Goal: Task Accomplishment & Management: Manage account settings

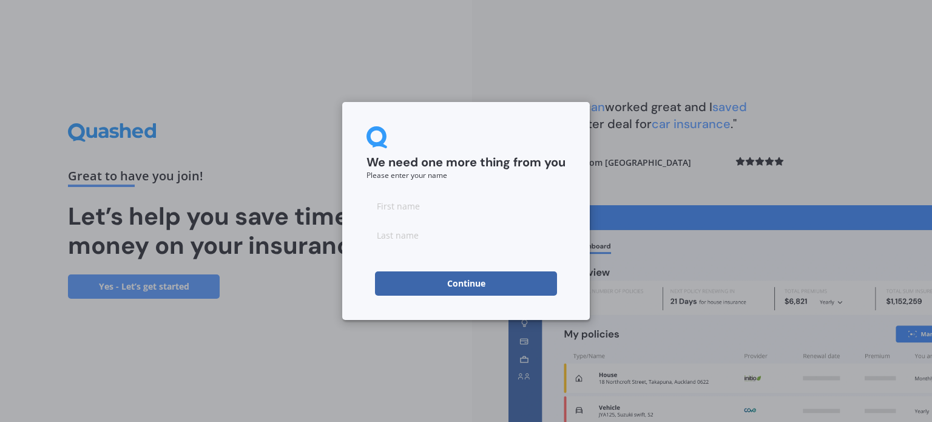
click at [398, 209] on input at bounding box center [465, 206] width 199 height 24
type input "[PERSON_NAME]"
click at [437, 274] on button "Continue" at bounding box center [466, 283] width 182 height 24
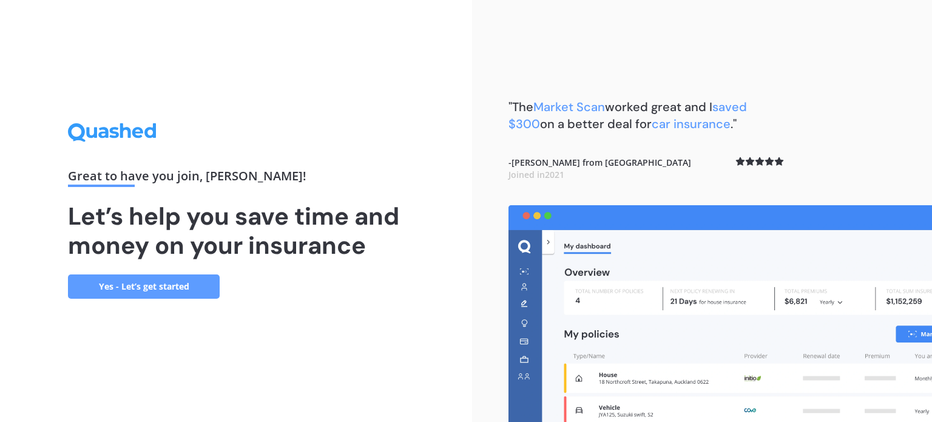
click at [143, 288] on link "Yes - Let’s get started" at bounding box center [144, 286] width 152 height 24
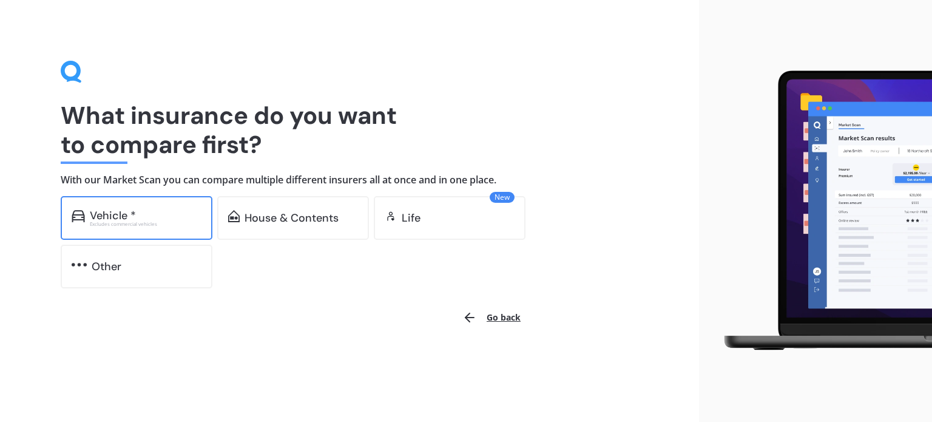
click at [172, 218] on div "Vehicle *" at bounding box center [146, 215] width 112 height 12
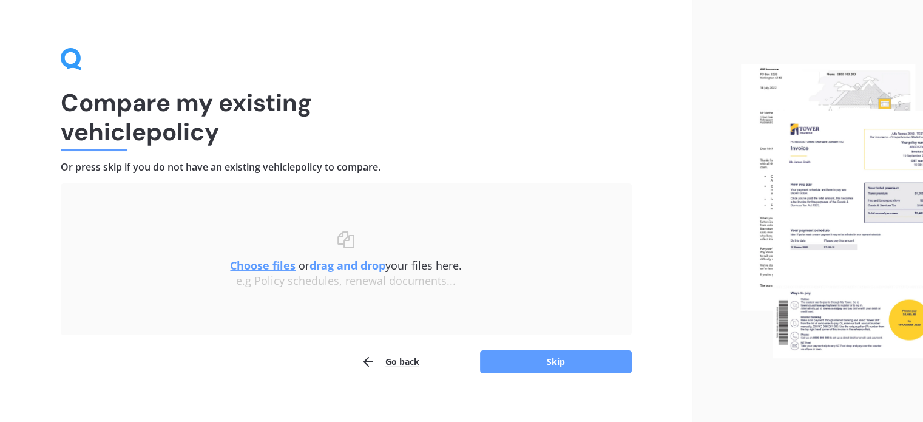
scroll to position [25, 0]
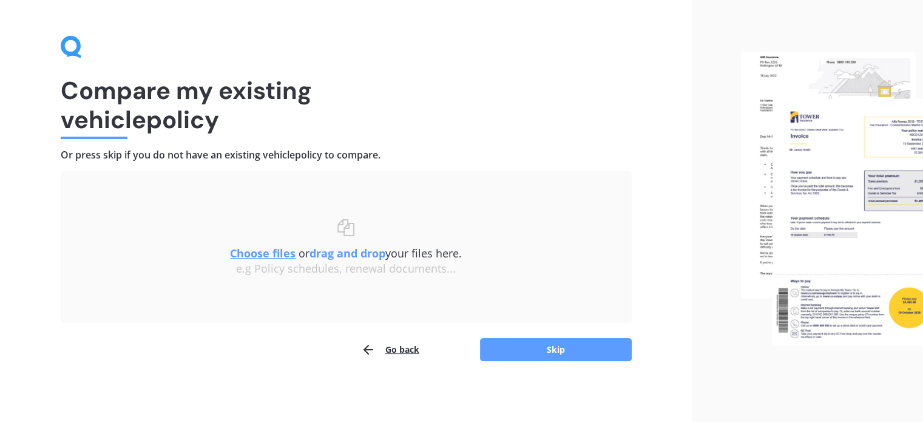
click at [264, 255] on u "Choose files" at bounding box center [263, 253] width 66 height 15
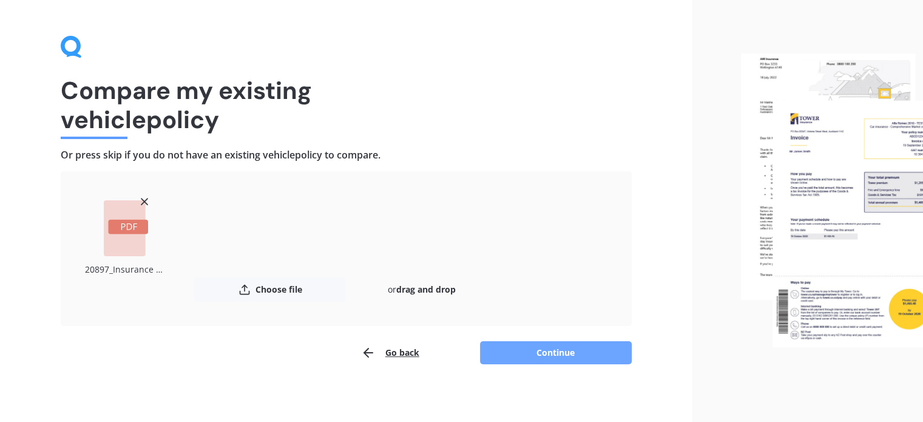
click at [540, 348] on button "Continue" at bounding box center [556, 352] width 152 height 23
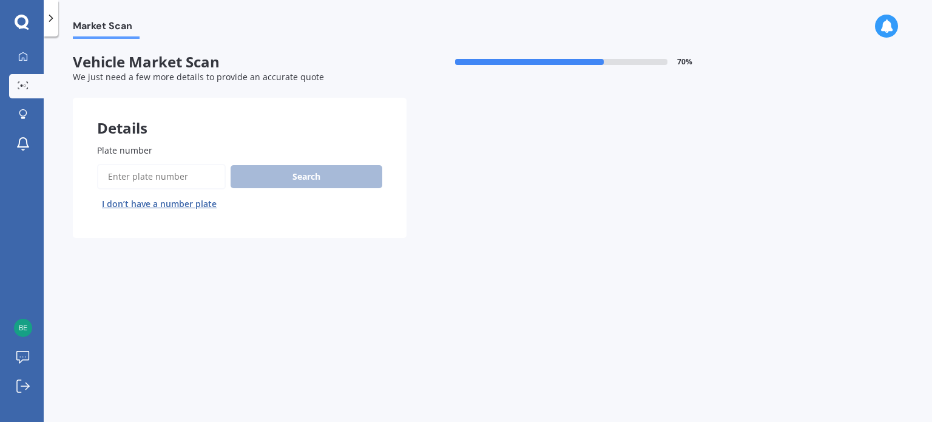
click at [180, 181] on input "Plate number" at bounding box center [161, 176] width 129 height 25
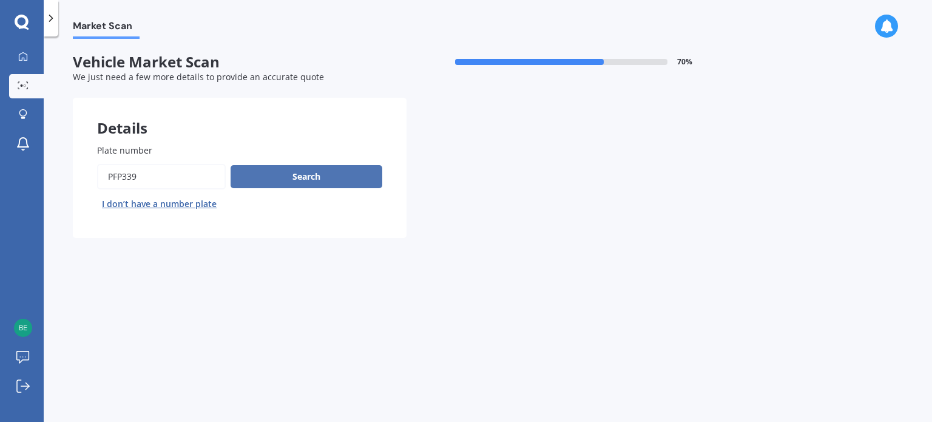
type input "PFP339"
click at [301, 174] on button "Search" at bounding box center [307, 176] width 152 height 23
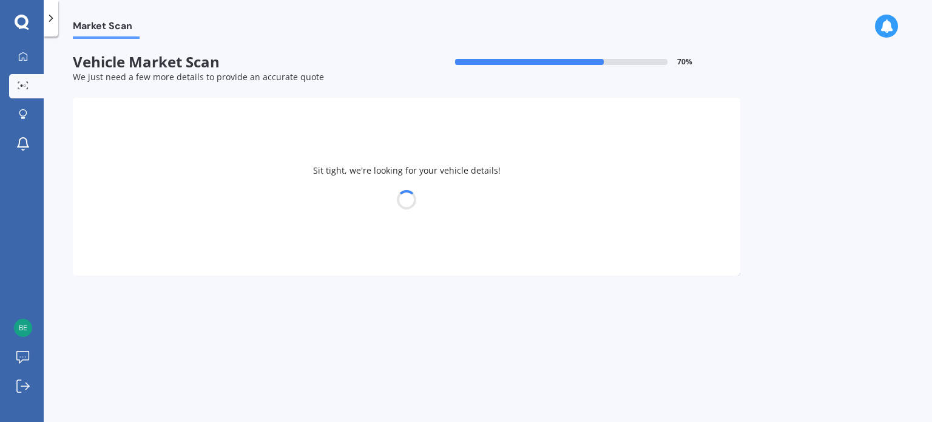
select select "MAZDA"
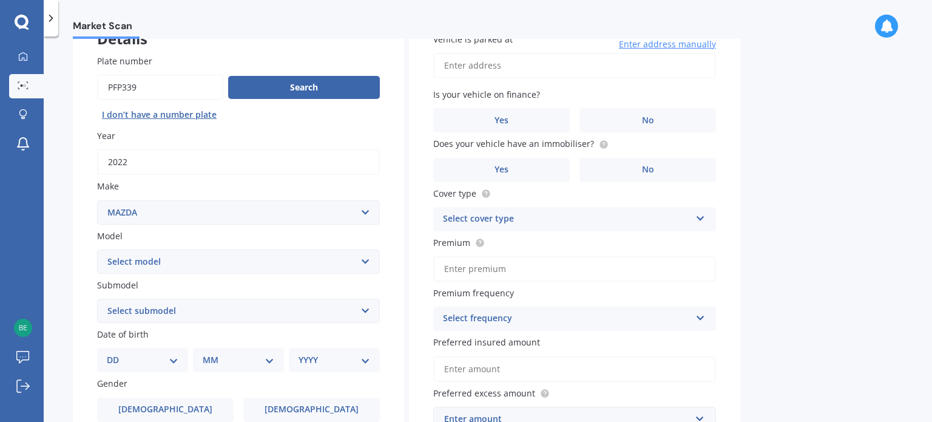
scroll to position [121, 0]
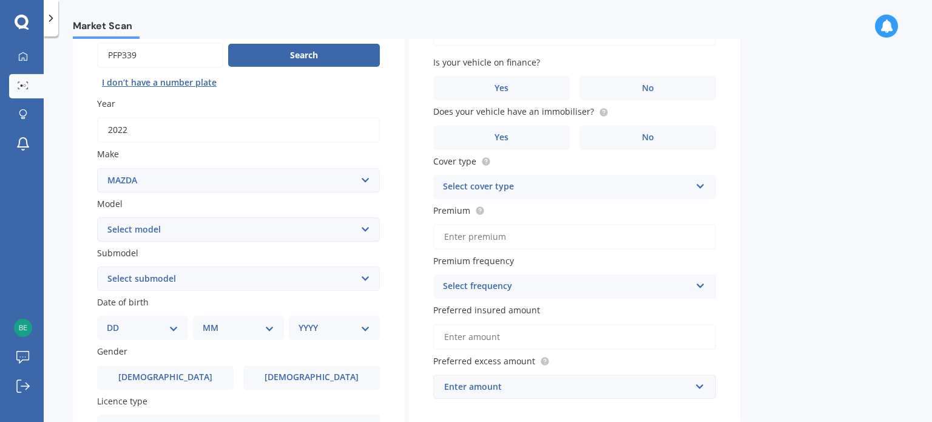
click at [366, 225] on select "Select model 121 2 3 323 323 / Familia 6 626 929 Atenza Autozam Axela AZ3 B2000…" at bounding box center [238, 229] width 283 height 24
select select "CX5"
click at [97, 217] on select "Select model 121 2 3 323 323 / Familia 6 626 929 Atenza Autozam Axela AZ3 B2000…" at bounding box center [238, 229] width 283 height 24
click at [366, 280] on select "Select submodel 2.2 Diesel 2WD XD 2.5S 4WD Diesel Limited 4WD GSX 2.2 Diesel St…" at bounding box center [238, 278] width 283 height 24
select select "AWD GSX"
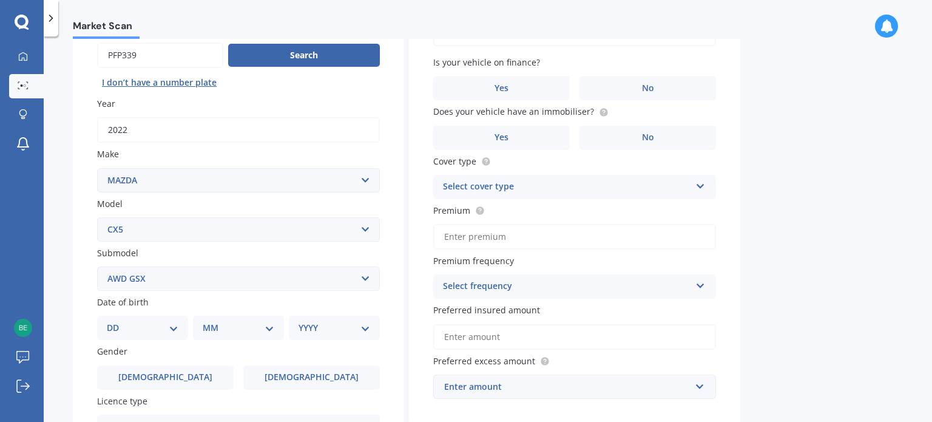
click at [97, 266] on select "Select submodel 2.2 Diesel 2WD XD 2.5S 4WD Diesel Limited 4WD GSX 2.2 Diesel St…" at bounding box center [238, 278] width 283 height 24
click at [363, 278] on select "Select submodel 2.2 Diesel 2WD XD 2.5S 4WD Diesel Limited 4WD GSX 2.2 Diesel St…" at bounding box center [238, 278] width 283 height 24
click at [97, 266] on select "Select submodel 2.2 Diesel 2WD XD 2.5S 4WD Diesel Limited 4WD GSX 2.2 Diesel St…" at bounding box center [238, 278] width 283 height 24
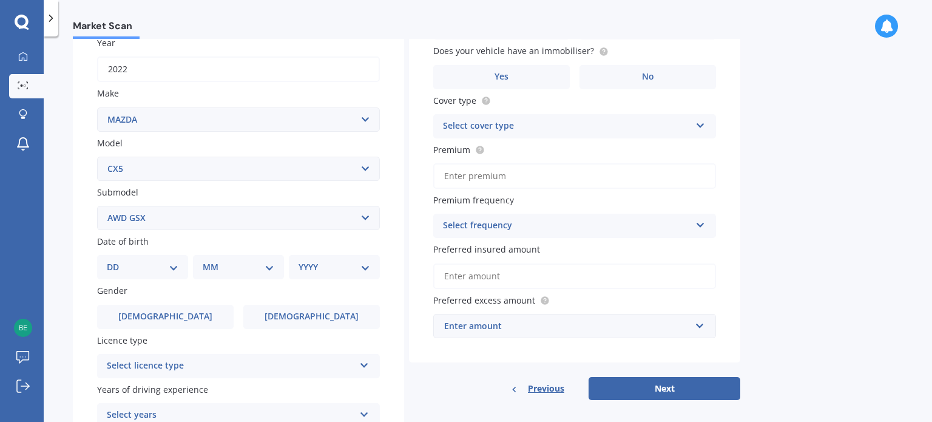
scroll to position [243, 0]
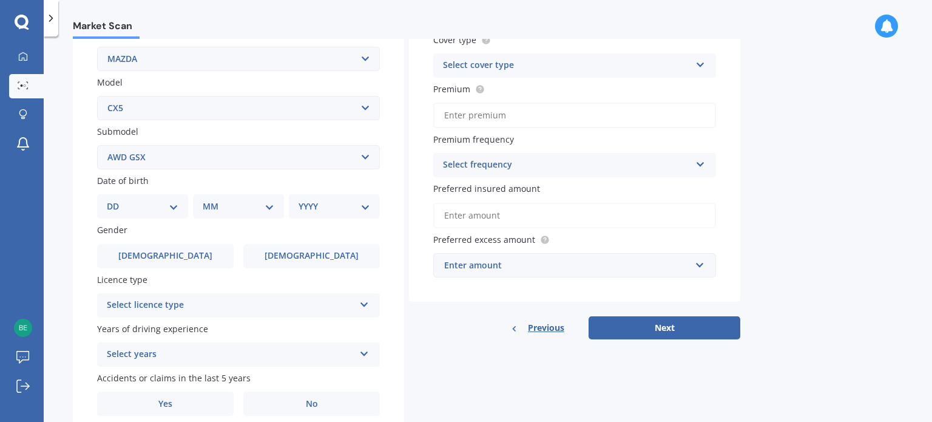
click at [366, 305] on icon at bounding box center [364, 302] width 10 height 8
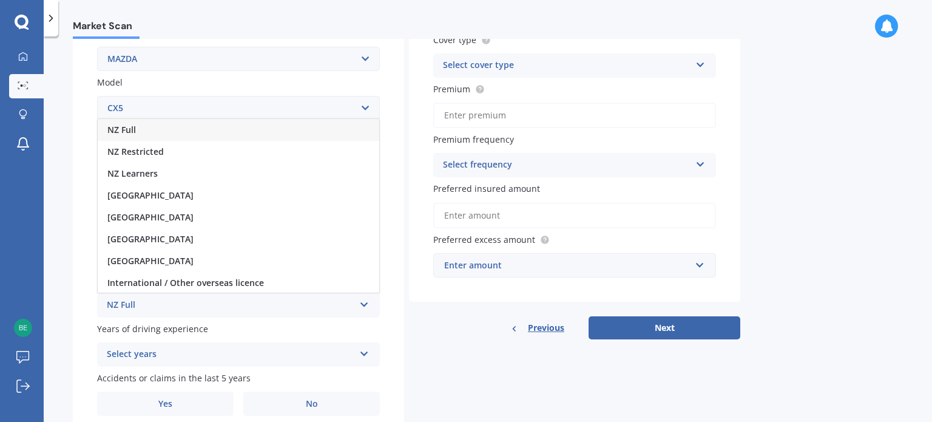
click at [253, 136] on div "NZ Full" at bounding box center [238, 130] width 281 height 22
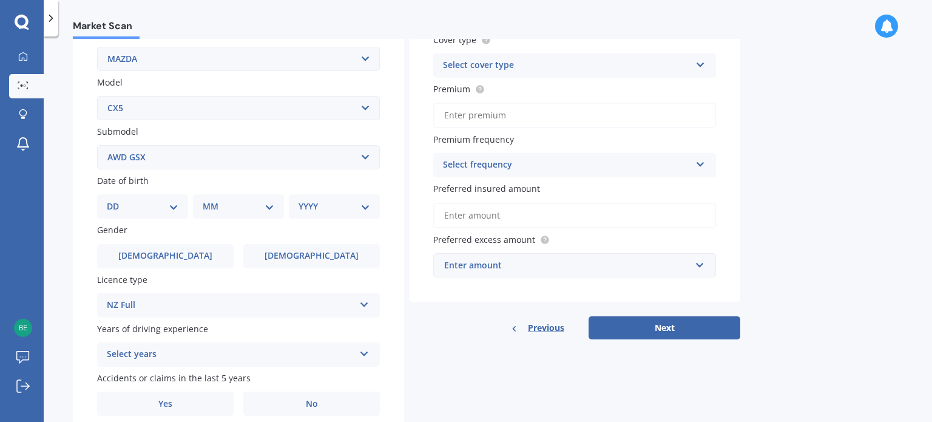
click at [365, 355] on icon at bounding box center [364, 351] width 10 height 8
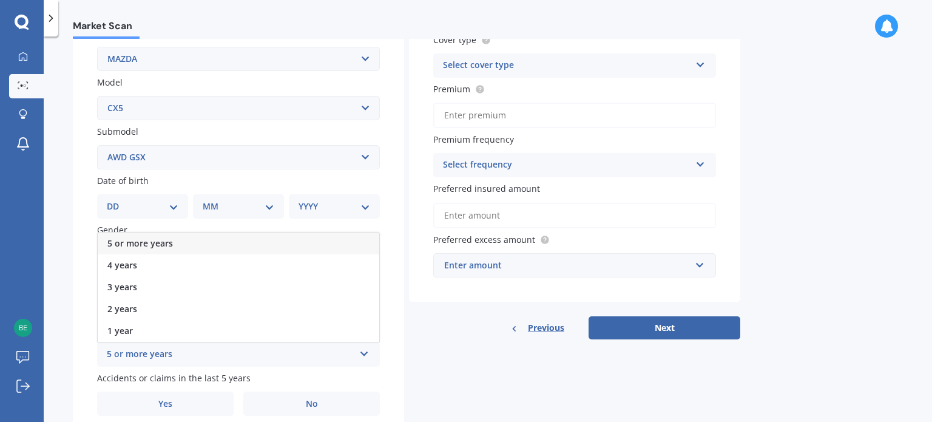
click at [278, 241] on div "5 or more years" at bounding box center [238, 243] width 281 height 22
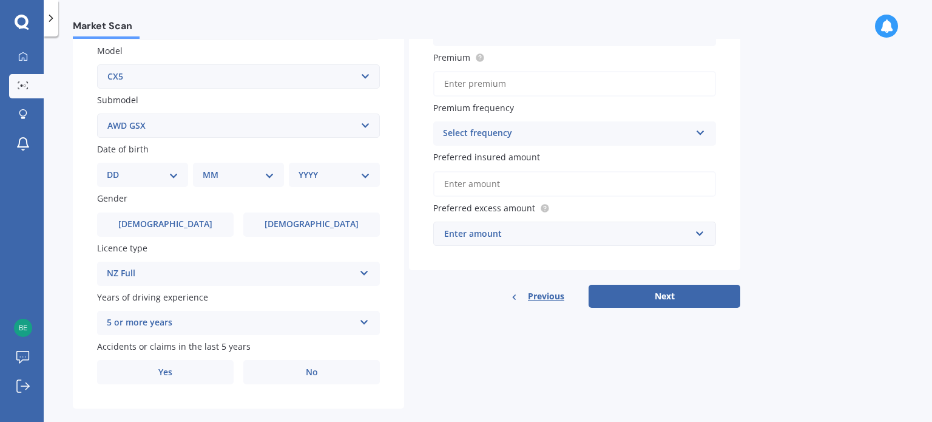
scroll to position [292, 0]
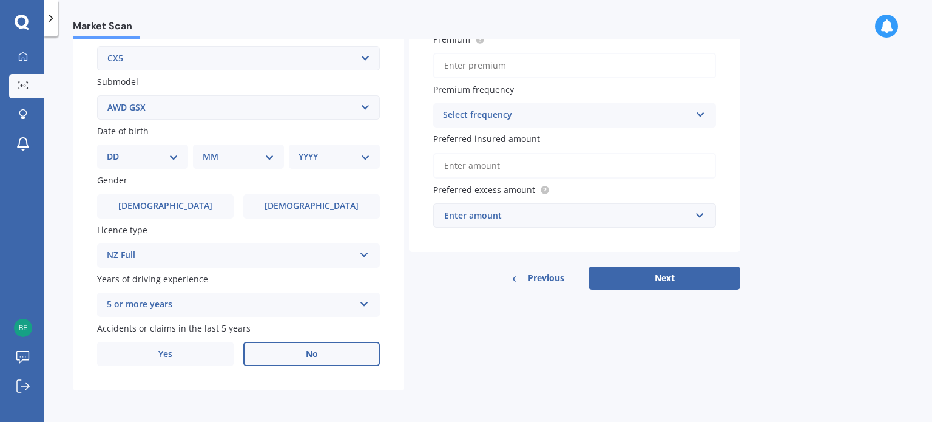
click at [314, 354] on span "No" at bounding box center [312, 354] width 12 height 10
click at [0, 0] on input "No" at bounding box center [0, 0] width 0 height 0
click at [308, 207] on span "[DEMOGRAPHIC_DATA]" at bounding box center [311, 206] width 96 height 10
click at [0, 0] on input "[DEMOGRAPHIC_DATA]" at bounding box center [0, 0] width 0 height 0
click at [174, 159] on select "DD 01 02 03 04 05 06 07 08 09 10 11 12 13 14 15 16 17 18 19 20 21 22 23 24 25 2…" at bounding box center [143, 156] width 72 height 13
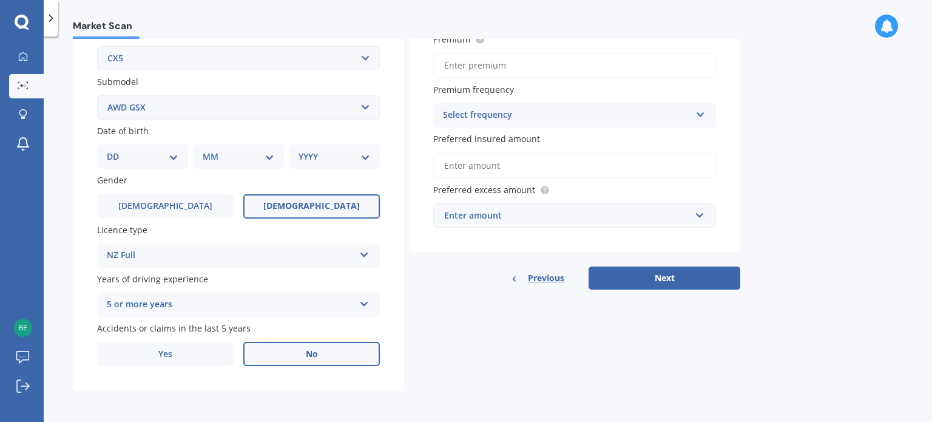
select select "19"
click at [116, 150] on select "DD 01 02 03 04 05 06 07 08 09 10 11 12 13 14 15 16 17 18 19 20 21 22 23 24 25 2…" at bounding box center [143, 156] width 72 height 13
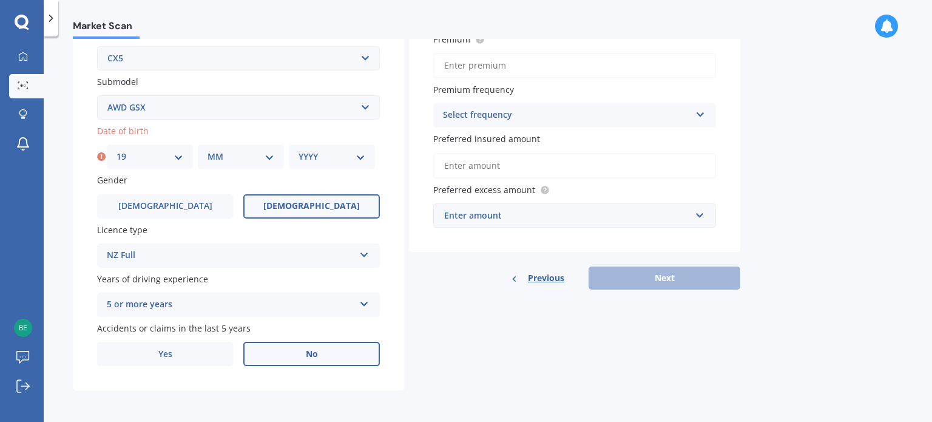
click at [268, 157] on select "MM 01 02 03 04 05 06 07 08 09 10 11 12" at bounding box center [240, 156] width 67 height 13
select select "01"
click at [207, 150] on select "MM 01 02 03 04 05 06 07 08 09 10 11 12" at bounding box center [240, 156] width 67 height 13
click at [360, 159] on select "YYYY 2025 2024 2023 2022 2021 2020 2019 2018 2017 2016 2015 2014 2013 2012 2011…" at bounding box center [331, 156] width 67 height 13
select select "1978"
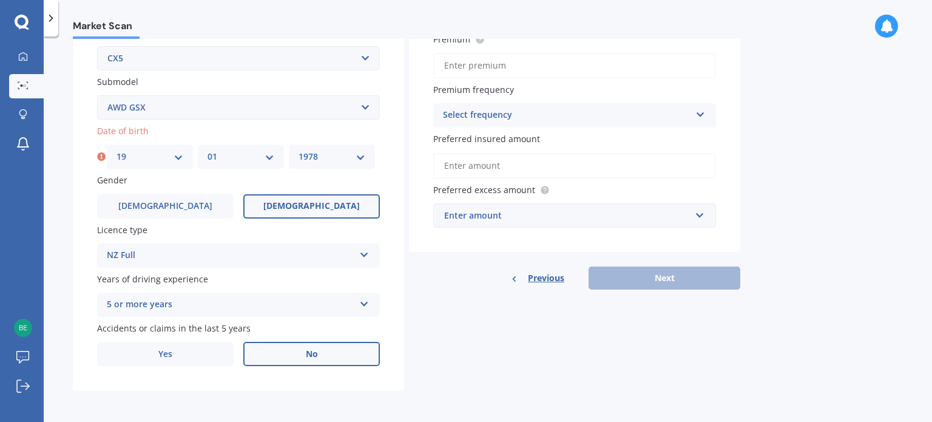
click at [298, 150] on select "YYYY 2025 2024 2023 2022 2021 2020 2019 2018 2017 2016 2015 2014 2013 2012 2011…" at bounding box center [331, 156] width 67 height 13
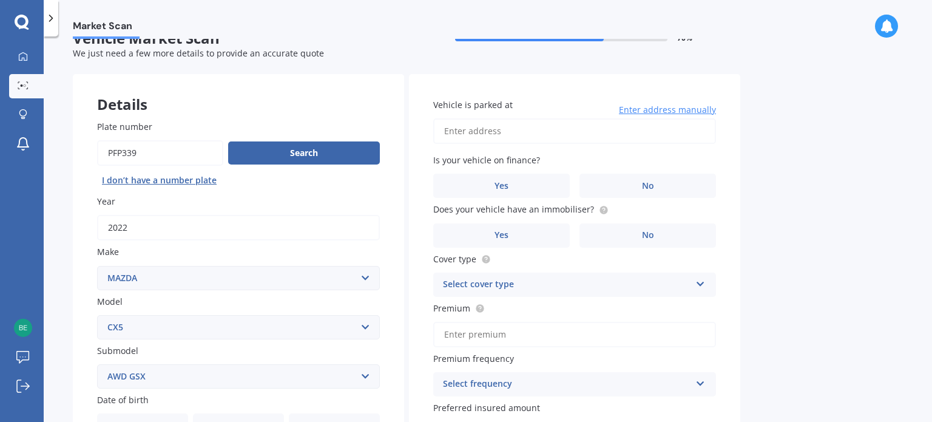
scroll to position [0, 0]
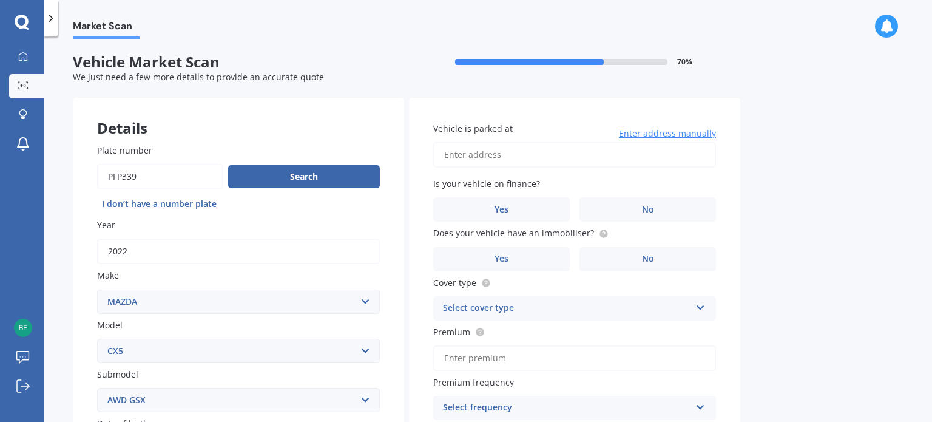
click at [576, 155] on input "Vehicle is parked at" at bounding box center [574, 154] width 283 height 25
type input "[STREET_ADDRESS]"
click at [653, 204] on span "No" at bounding box center [648, 209] width 12 height 10
click at [0, 0] on input "No" at bounding box center [0, 0] width 0 height 0
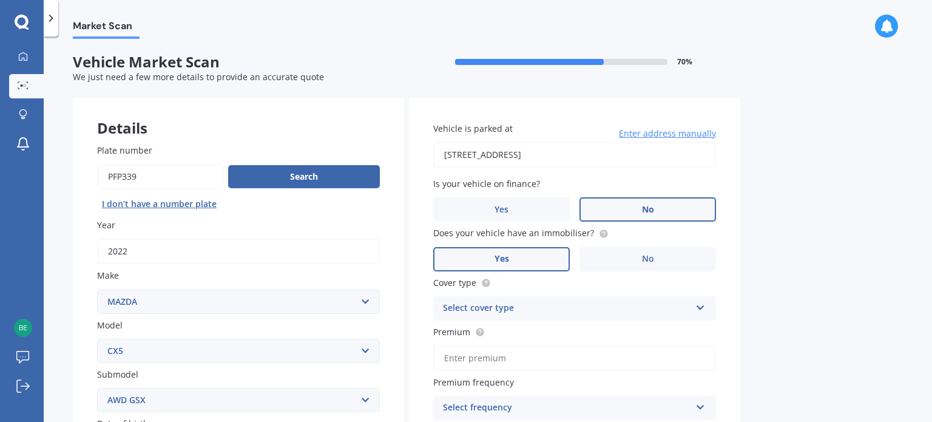
click at [554, 256] on label "Yes" at bounding box center [501, 259] width 136 height 24
click at [0, 0] on input "Yes" at bounding box center [0, 0] width 0 height 0
click at [554, 256] on label "Yes" at bounding box center [501, 259] width 136 height 24
click at [0, 0] on input "Yes" at bounding box center [0, 0] width 0 height 0
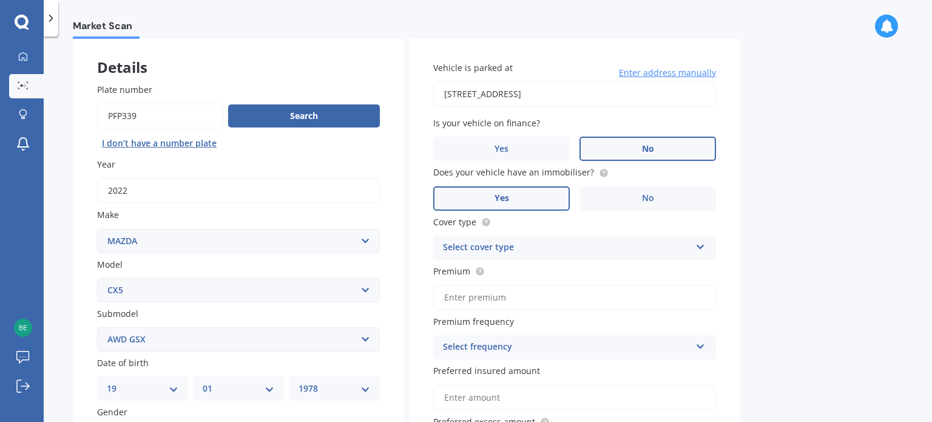
click at [701, 249] on icon at bounding box center [700, 244] width 10 height 8
click at [690, 265] on div "Comprehensive" at bounding box center [574, 271] width 281 height 22
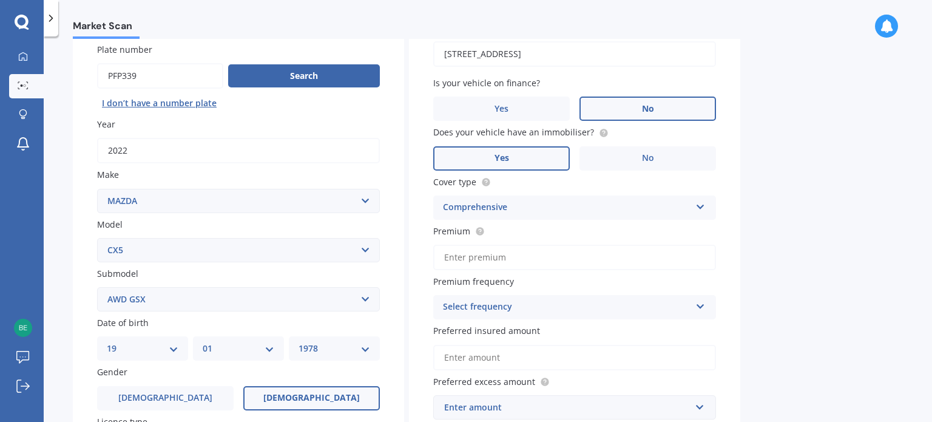
scroll to position [121, 0]
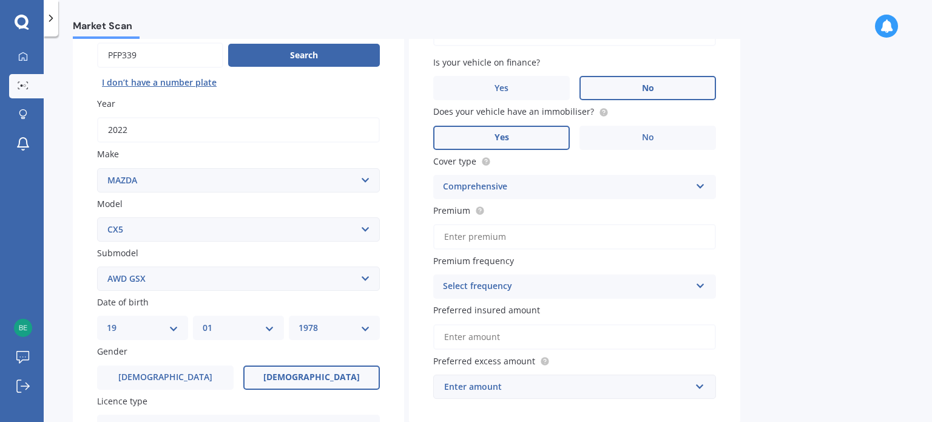
click at [686, 288] on div "Select frequency" at bounding box center [567, 286] width 248 height 15
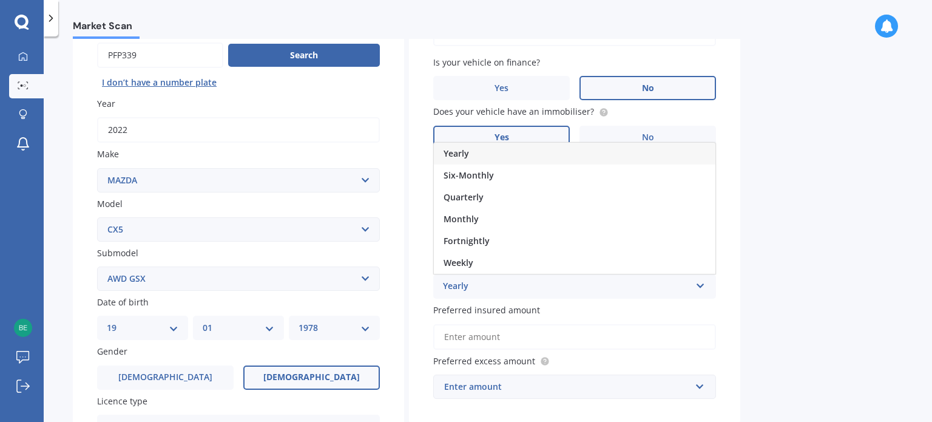
click at [550, 153] on div "Yearly" at bounding box center [574, 154] width 281 height 22
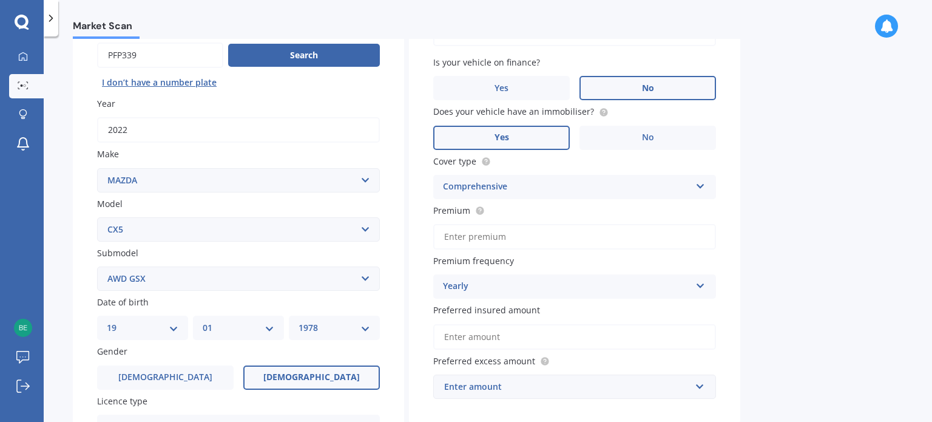
click at [524, 238] on input "Premium" at bounding box center [574, 236] width 283 height 25
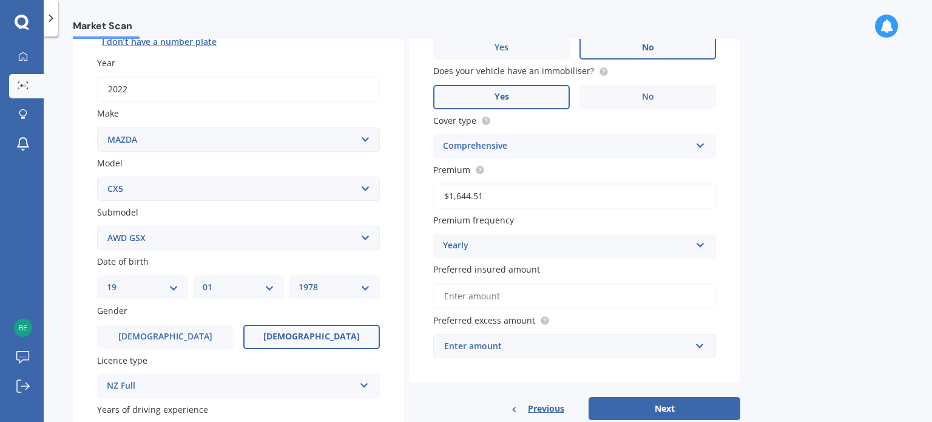
scroll to position [182, 0]
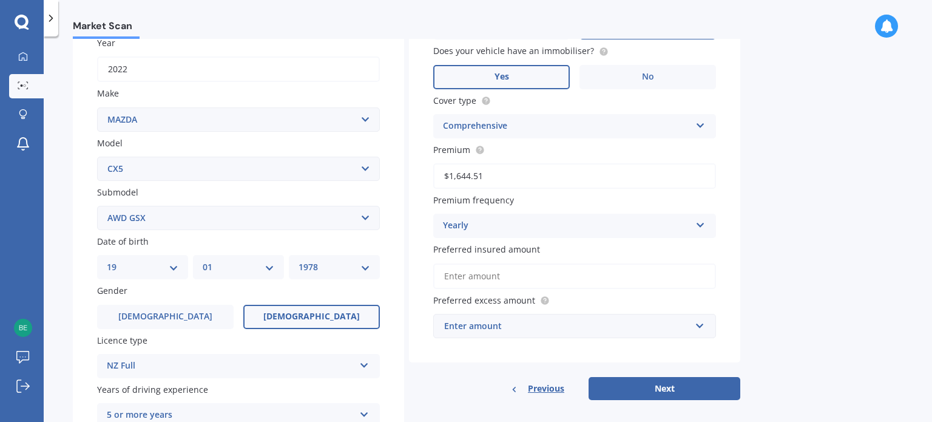
type input "$1,644.51"
click at [554, 323] on div "Enter amount" at bounding box center [567, 325] width 246 height 13
click at [554, 323] on input "text" at bounding box center [570, 325] width 272 height 23
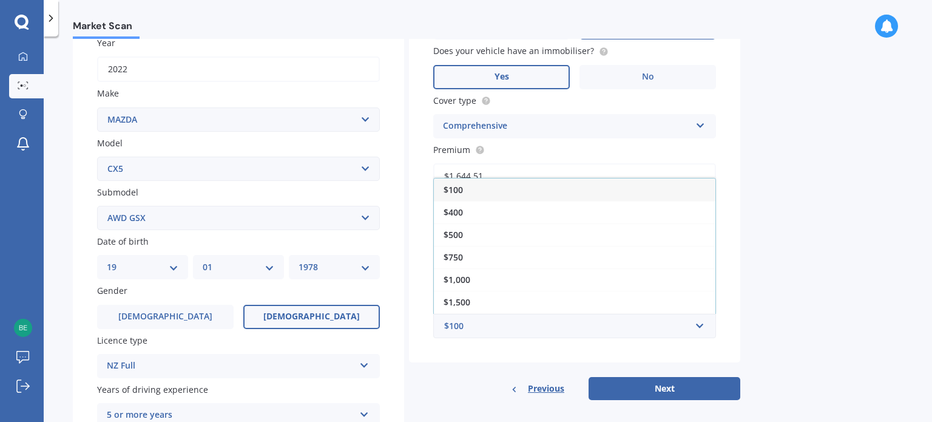
click at [471, 214] on div "$400" at bounding box center [574, 212] width 281 height 22
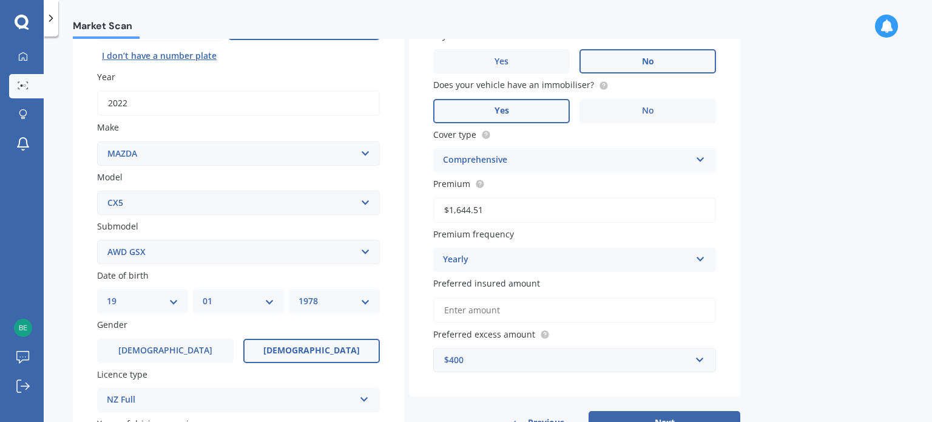
scroll to position [243, 0]
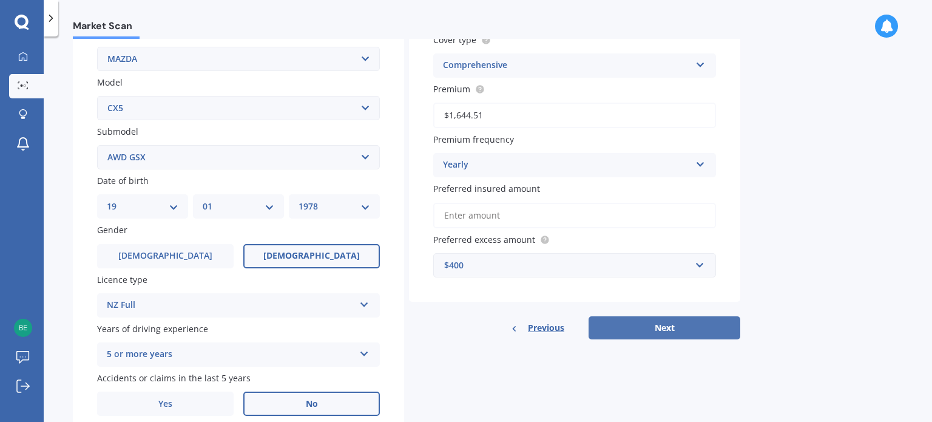
click at [664, 328] on button "Next" at bounding box center [664, 327] width 152 height 23
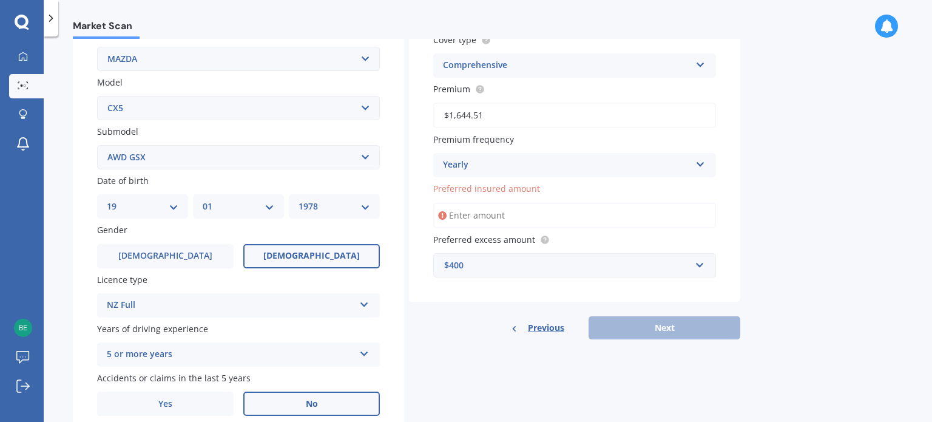
click at [439, 217] on icon at bounding box center [442, 215] width 8 height 12
click at [460, 212] on input "Preferred insured amount" at bounding box center [574, 215] width 283 height 25
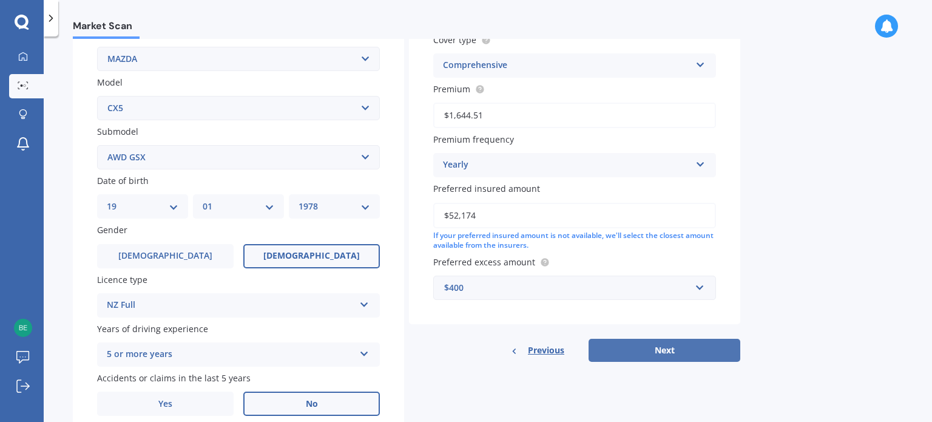
type input "$52,174"
click at [660, 349] on button "Next" at bounding box center [664, 350] width 152 height 23
select select "19"
select select "01"
select select "1978"
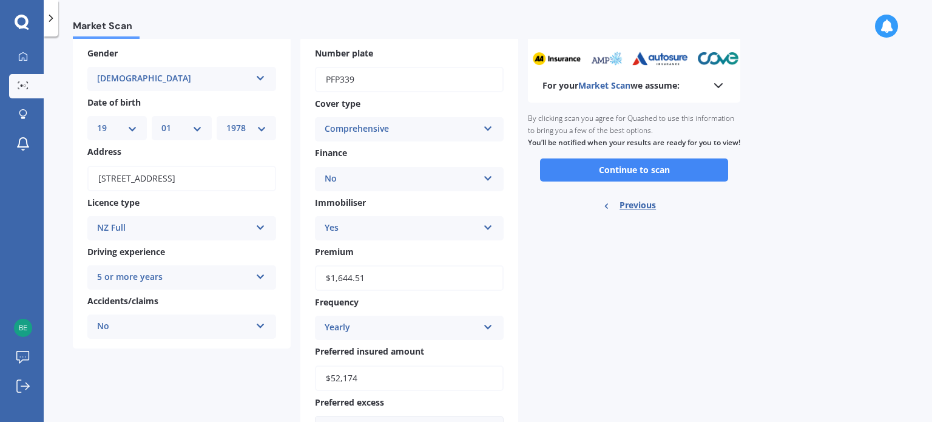
scroll to position [119, 0]
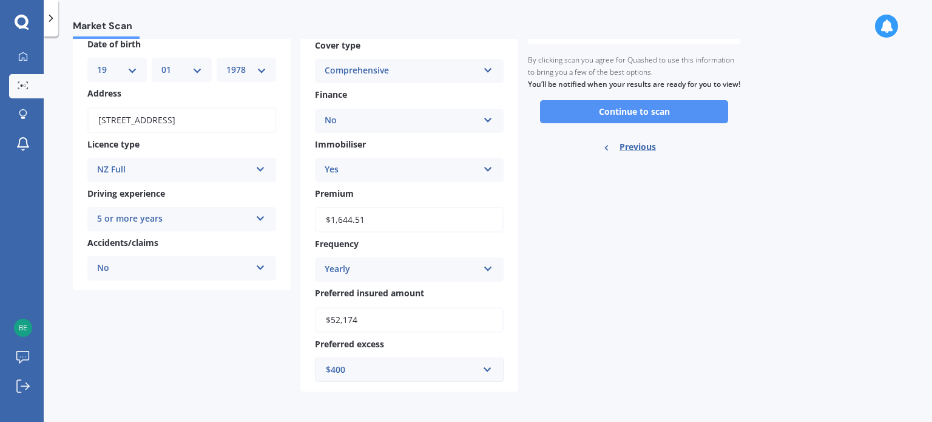
click at [580, 123] on button "Continue to scan" at bounding box center [634, 111] width 188 height 23
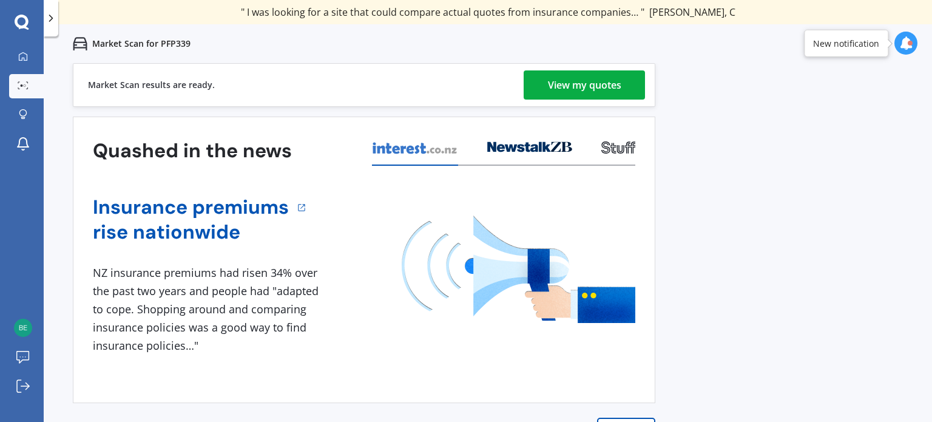
click at [583, 85] on div "View my quotes" at bounding box center [584, 84] width 73 height 29
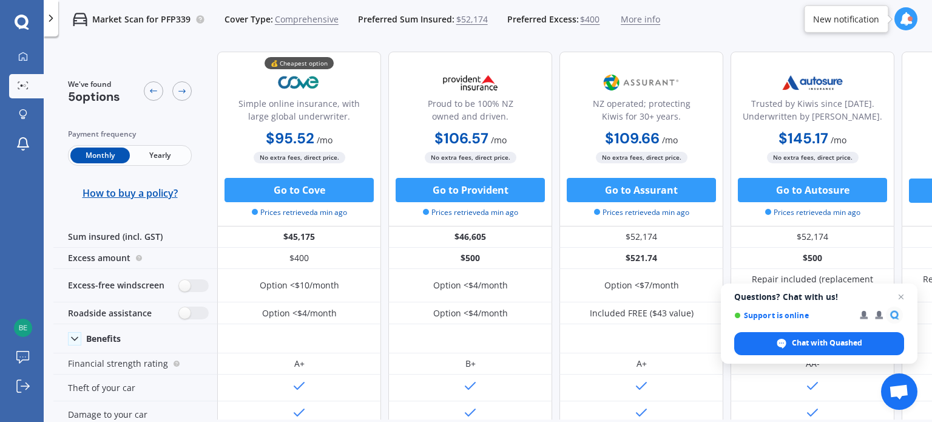
click at [167, 155] on span "Yearly" at bounding box center [159, 155] width 59 height 16
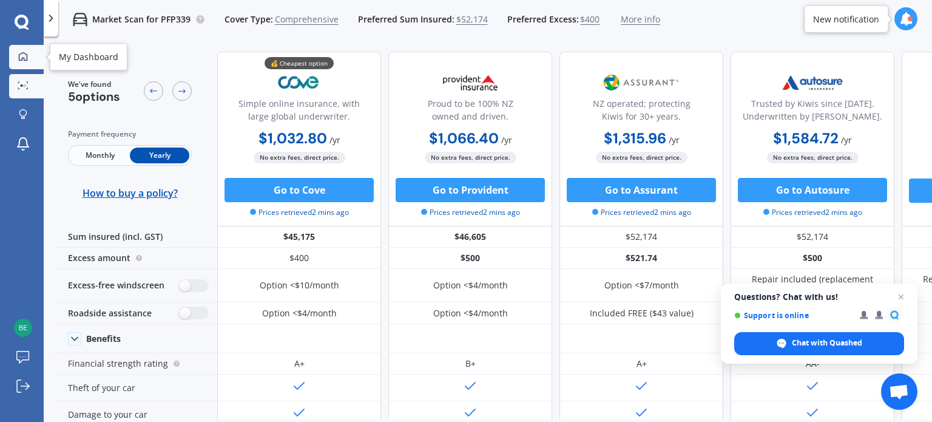
click at [21, 55] on icon at bounding box center [23, 57] width 10 height 10
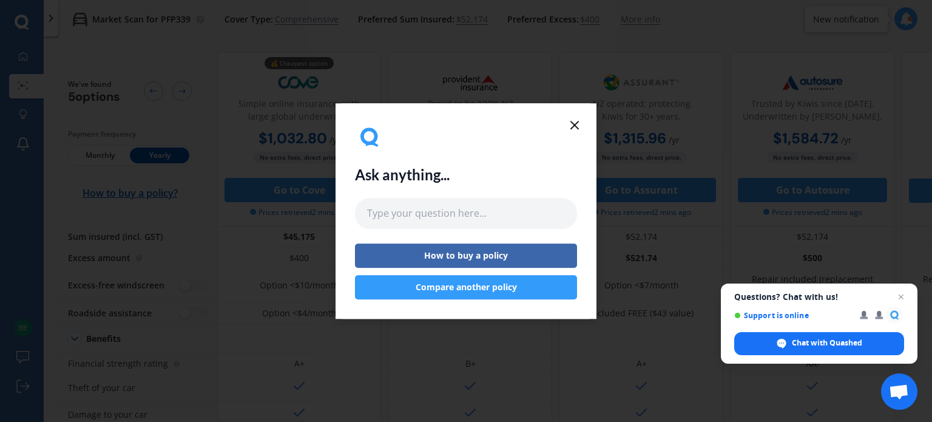
click at [573, 123] on line at bounding box center [574, 124] width 7 height 7
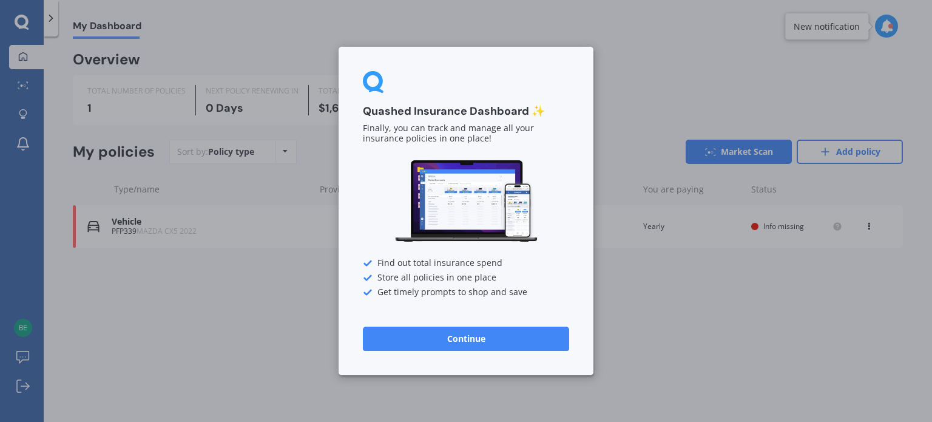
click at [476, 335] on button "Continue" at bounding box center [466, 338] width 206 height 24
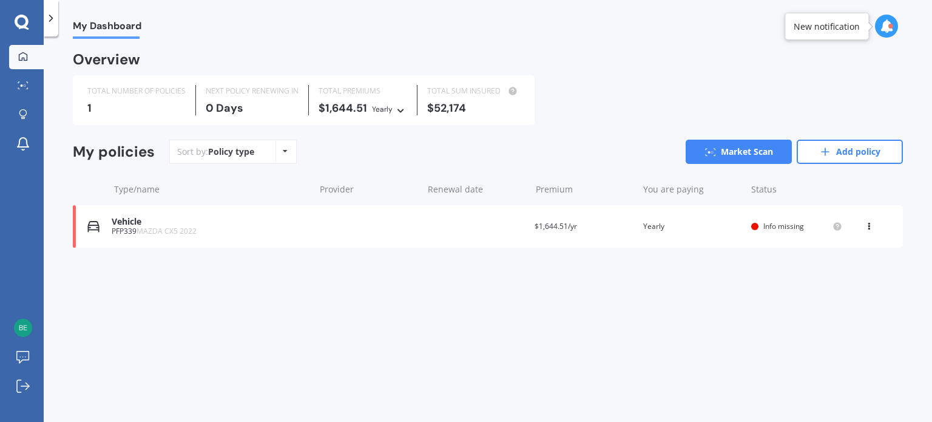
click at [279, 152] on div "Policy type Alphabetical Date added Renewing next" at bounding box center [284, 152] width 19 height 22
click at [280, 152] on div "Policy type Alphabetical Date added Renewing next" at bounding box center [284, 152] width 19 height 22
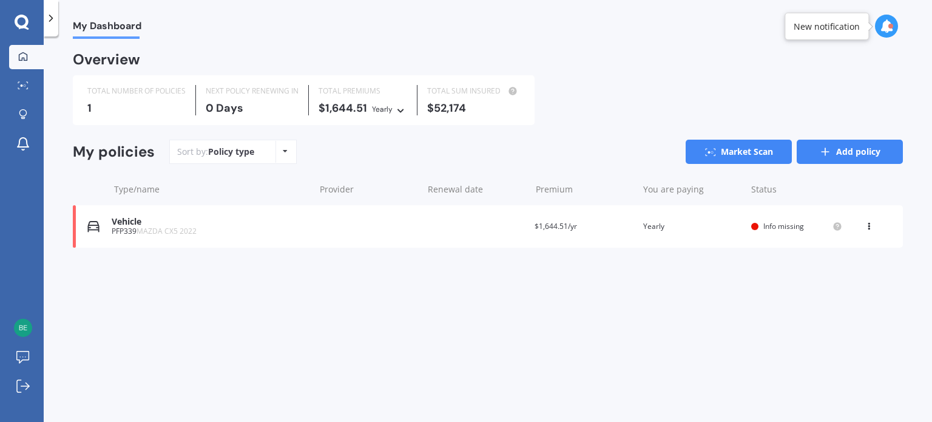
click at [830, 158] on link "Add policy" at bounding box center [850, 152] width 106 height 24
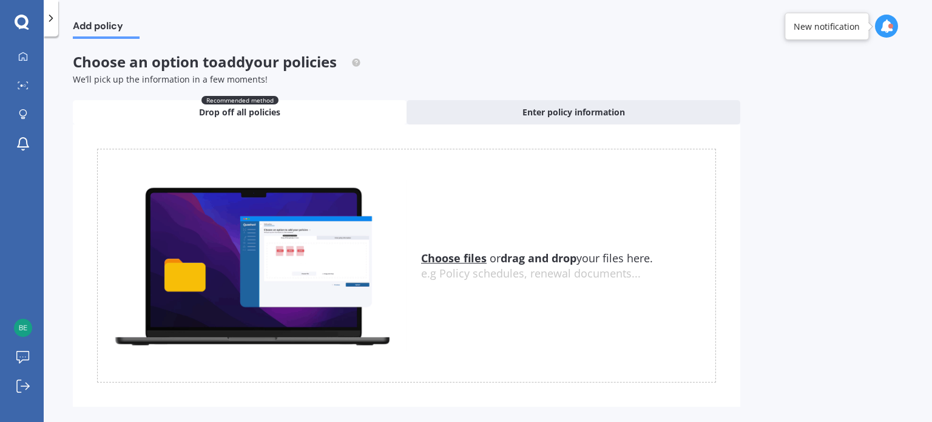
click at [463, 256] on u "Choose files" at bounding box center [454, 258] width 66 height 15
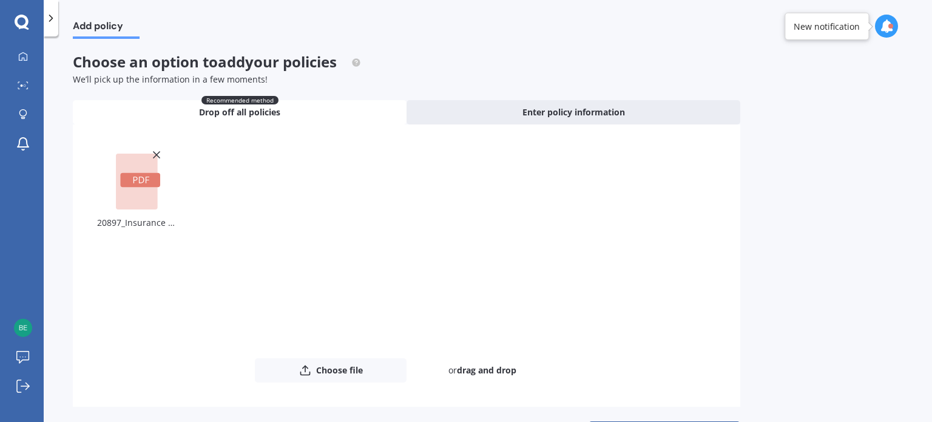
scroll to position [44, 0]
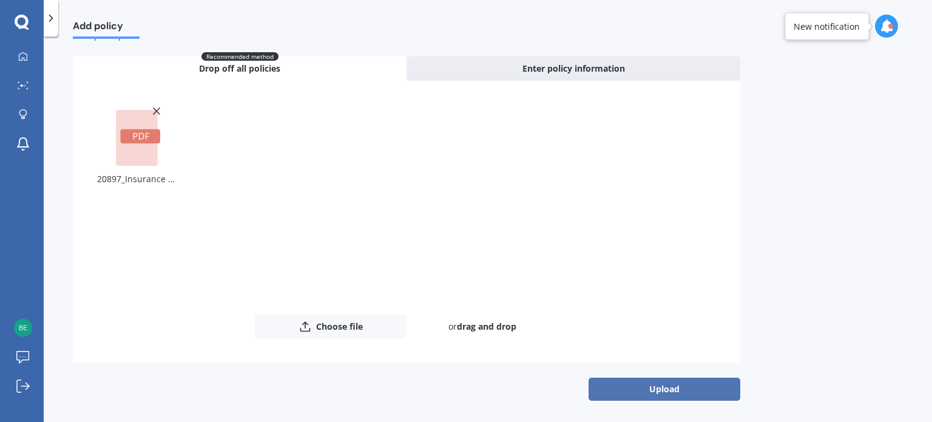
click at [625, 381] on button "Upload" at bounding box center [664, 388] width 152 height 23
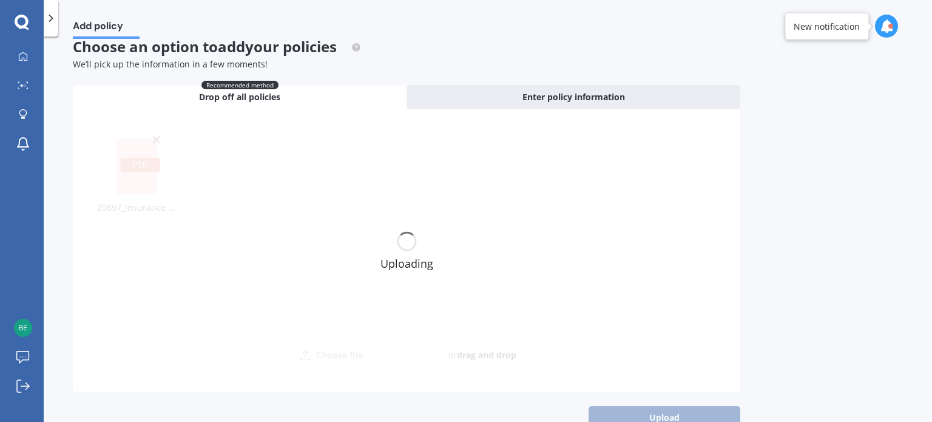
scroll to position [0, 0]
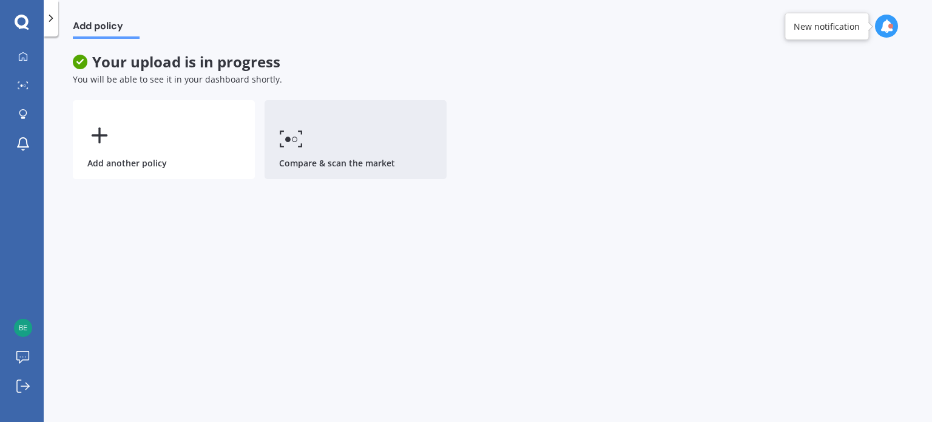
click at [291, 130] on icon at bounding box center [291, 139] width 24 height 18
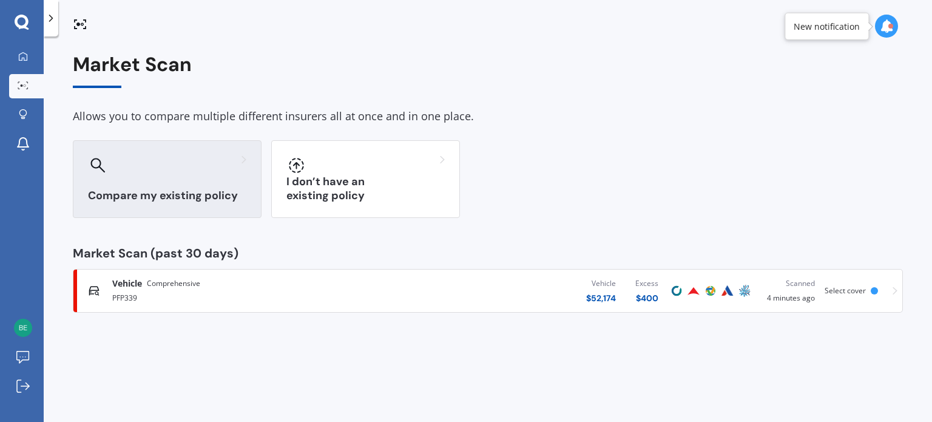
click at [133, 192] on h3 "Compare my existing policy" at bounding box center [167, 196] width 158 height 14
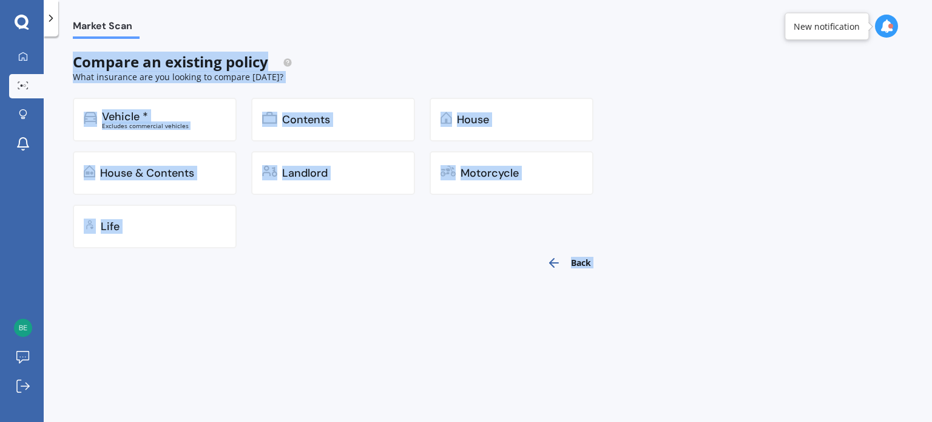
click at [297, 272] on div "Back" at bounding box center [340, 262] width 535 height 29
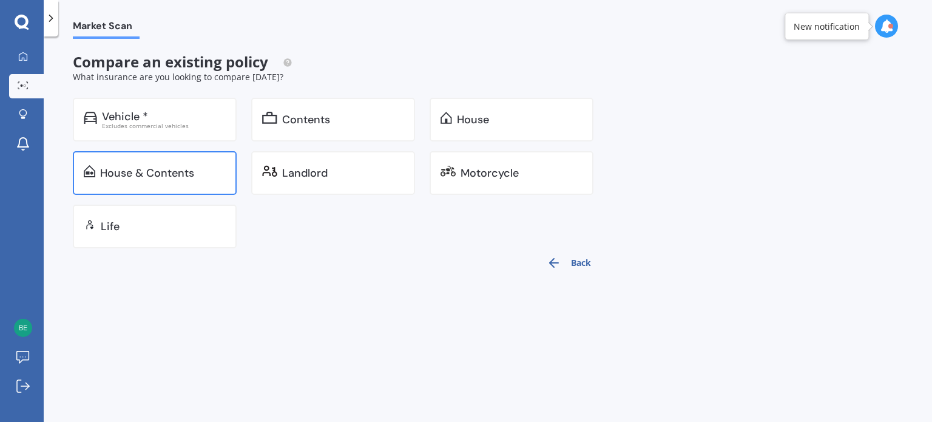
click at [140, 181] on div "House & Contents" at bounding box center [155, 173] width 164 height 44
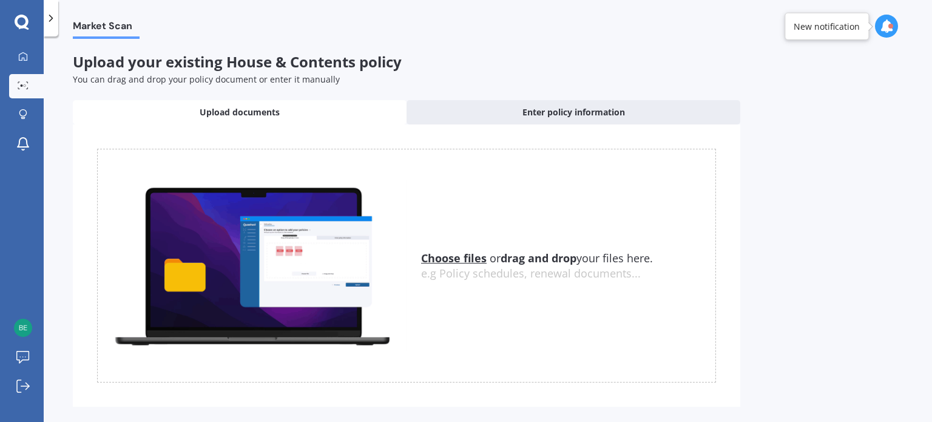
click at [446, 261] on u "Choose files" at bounding box center [454, 258] width 66 height 15
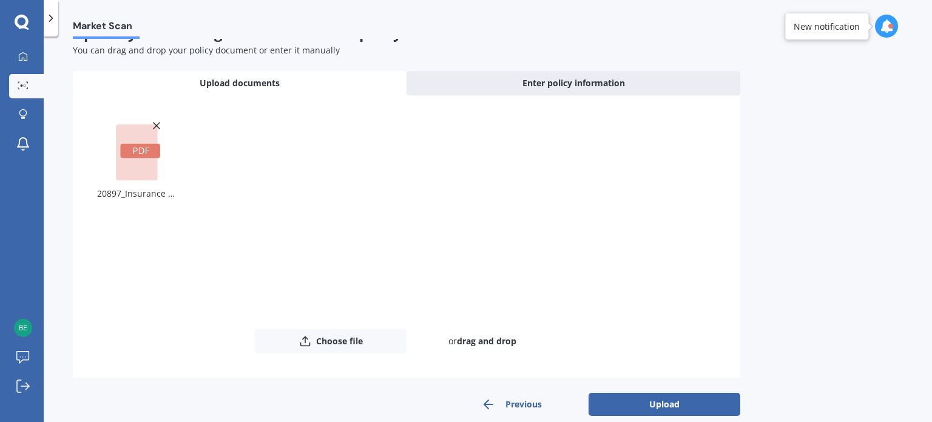
scroll to position [45, 0]
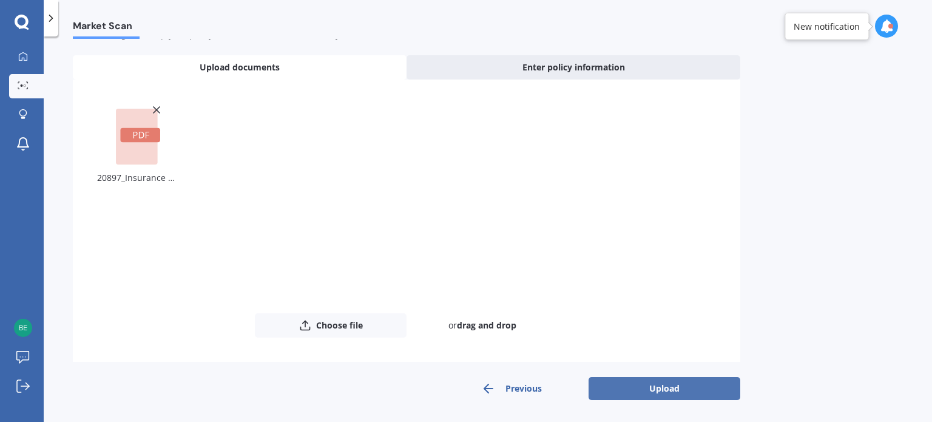
click at [633, 381] on button "Upload" at bounding box center [664, 388] width 152 height 23
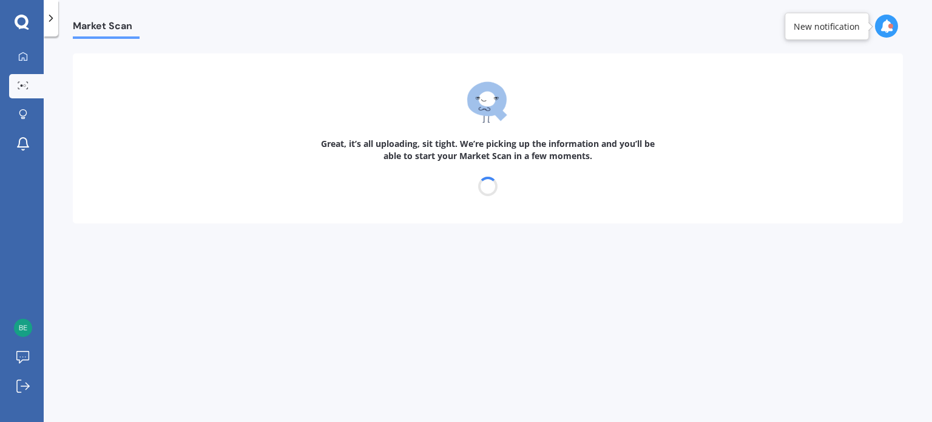
scroll to position [0, 0]
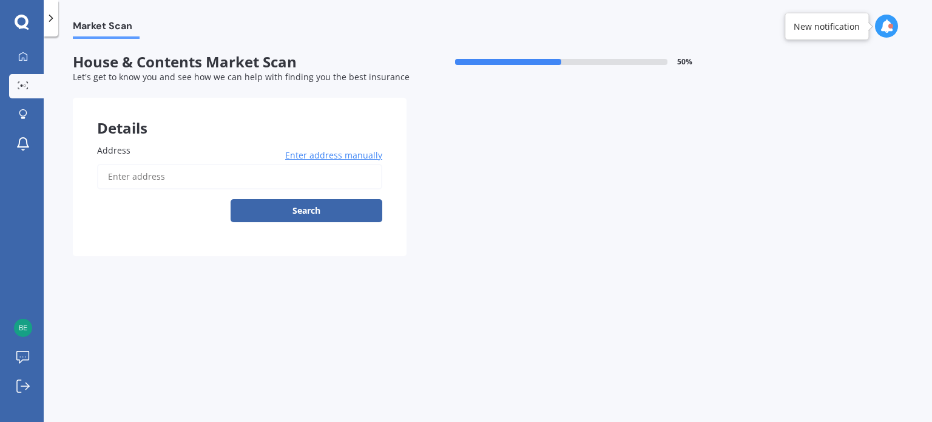
click at [172, 178] on input "Address" at bounding box center [239, 176] width 285 height 25
type input "[STREET_ADDRESS]"
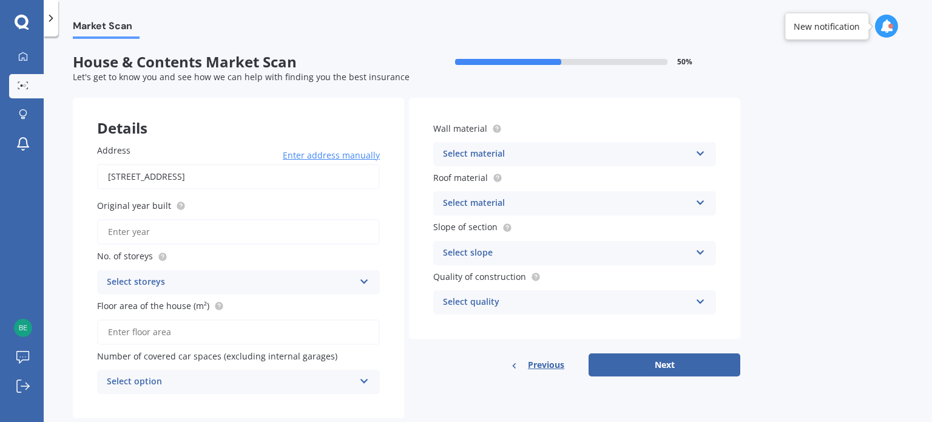
click at [176, 230] on input "Original year built" at bounding box center [238, 231] width 283 height 25
type input "2021"
click at [307, 280] on div "Select storeys" at bounding box center [231, 282] width 248 height 15
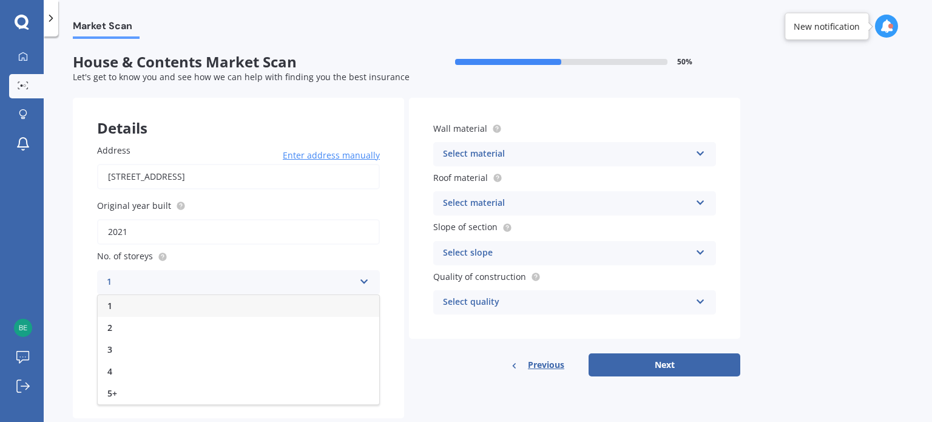
click at [221, 300] on div "1" at bounding box center [238, 306] width 281 height 22
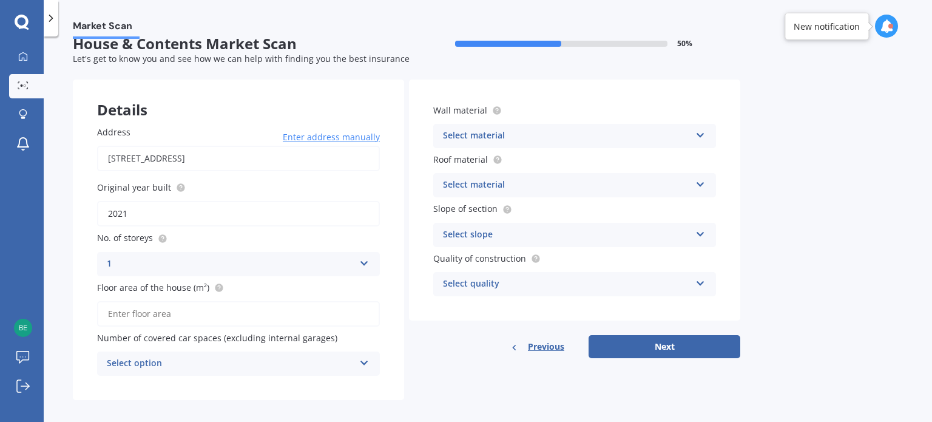
scroll to position [27, 0]
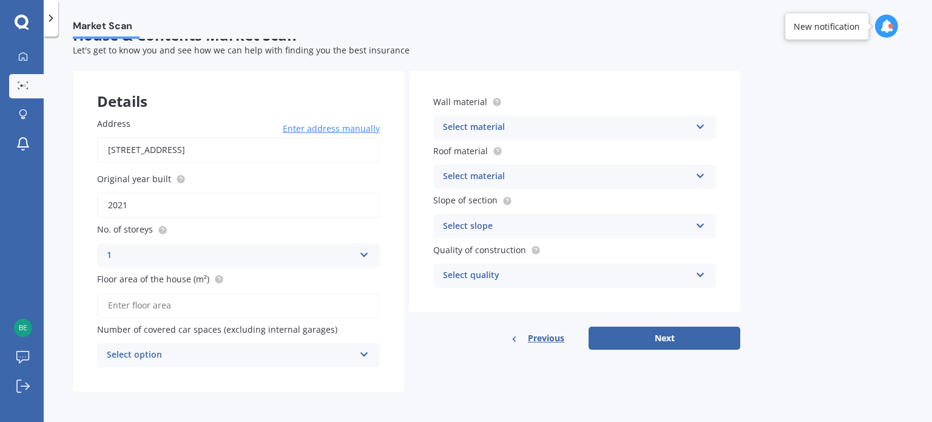
click at [160, 311] on input "Floor area of the house (m²)" at bounding box center [238, 304] width 283 height 25
type input "177"
click at [357, 353] on div "Select option 0 1 2 3 4 5+" at bounding box center [238, 355] width 283 height 24
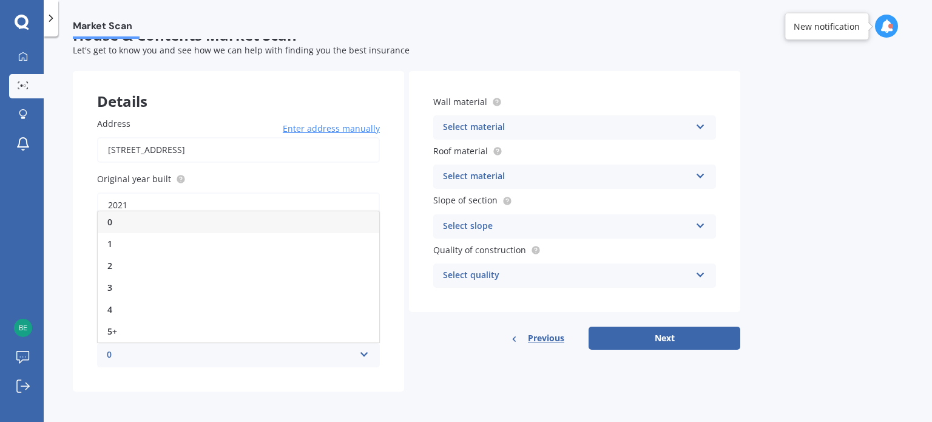
click at [133, 212] on div "0" at bounding box center [238, 222] width 281 height 22
click at [698, 130] on div "Select material Artificial weatherboard/plank cladding Blockwork Brick veneer D…" at bounding box center [574, 127] width 283 height 24
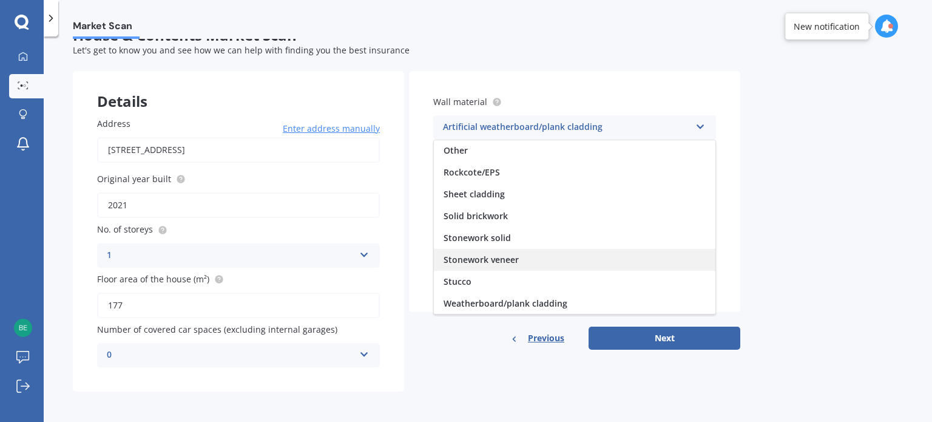
scroll to position [49, 0]
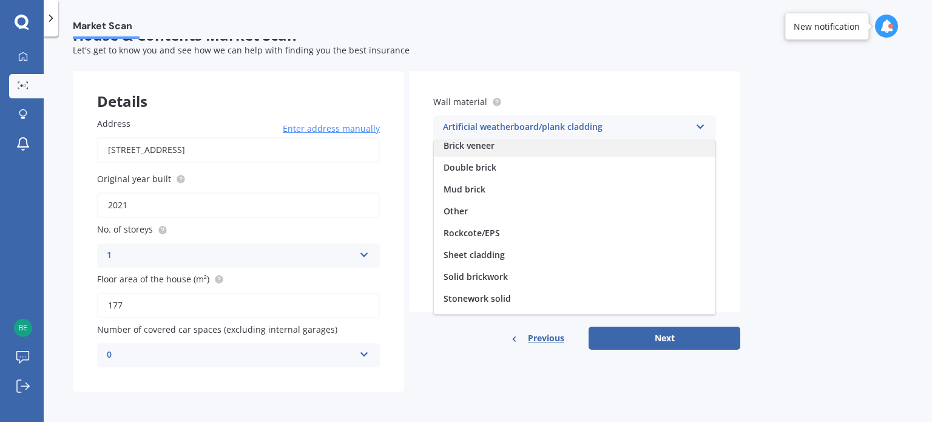
click at [505, 150] on div "Brick veneer" at bounding box center [574, 146] width 281 height 22
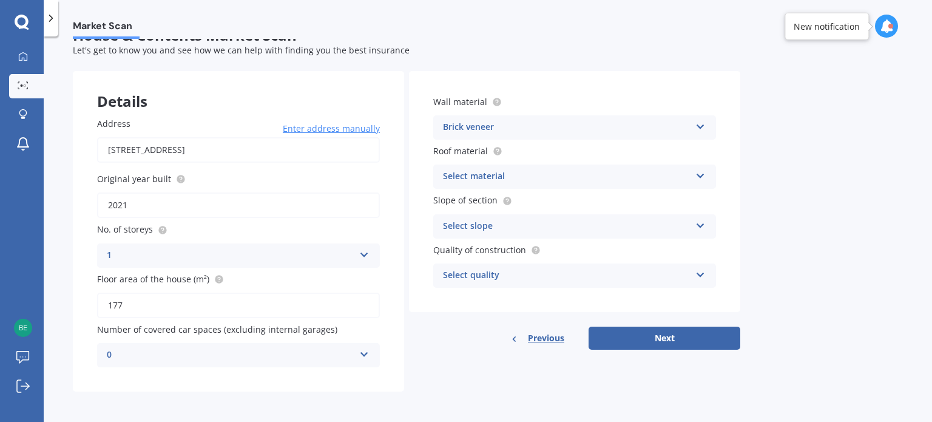
click at [691, 175] on div "Select material Flat fibre cement Flat membrane Flat metal covering Pitched con…" at bounding box center [574, 176] width 283 height 24
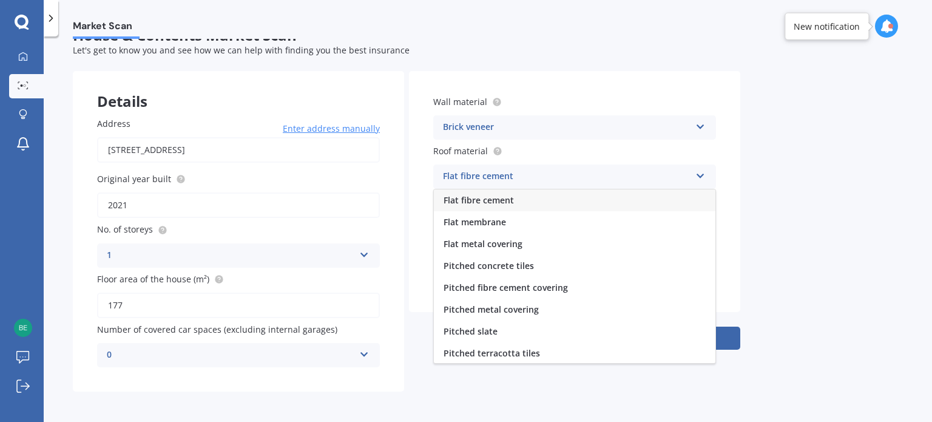
click at [691, 175] on div "Flat fibre cement Flat fibre cement Flat membrane Flat metal covering Pitched c…" at bounding box center [574, 176] width 283 height 24
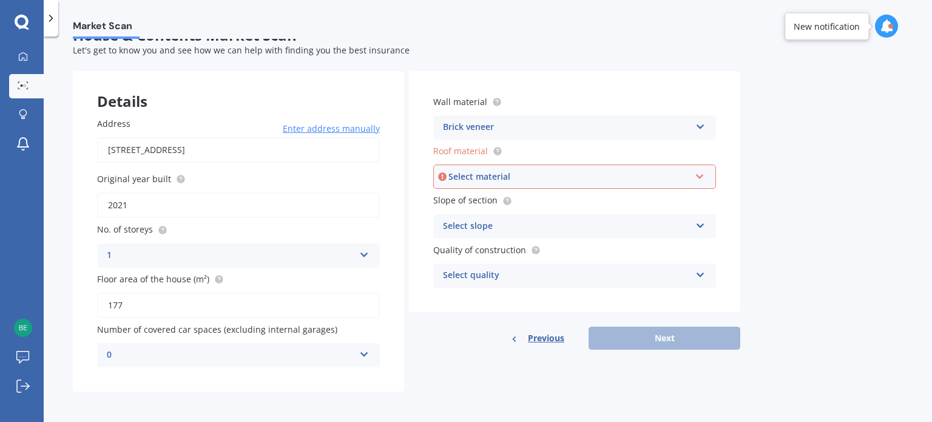
click at [693, 175] on div "Select material Flat fibre cement Flat membrane Flat metal covering Pitched con…" at bounding box center [574, 176] width 283 height 24
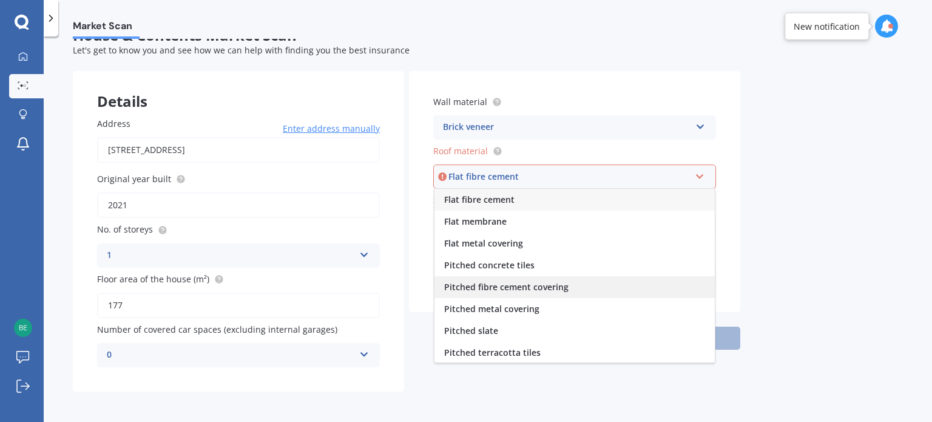
scroll to position [44, 0]
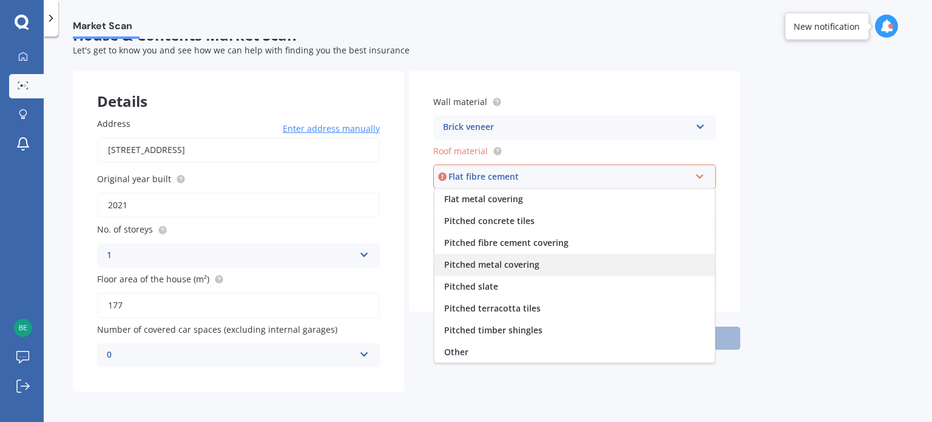
click at [558, 265] on div "Pitched metal covering" at bounding box center [574, 265] width 280 height 22
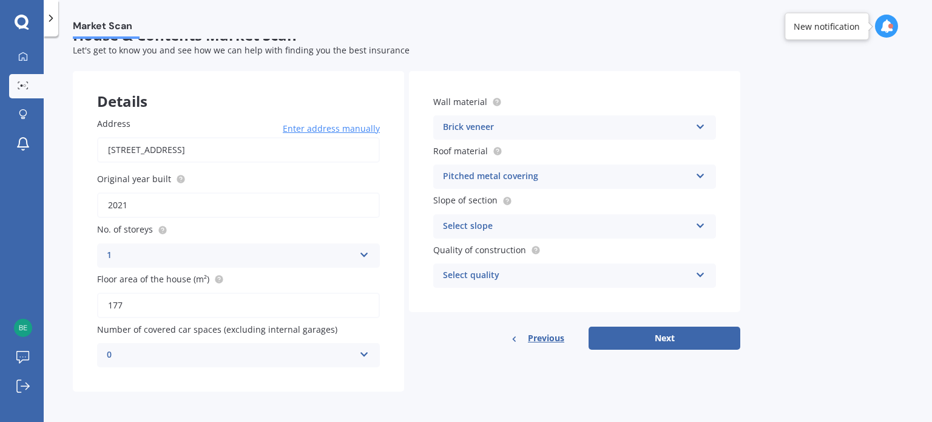
click at [695, 223] on icon at bounding box center [700, 223] width 10 height 8
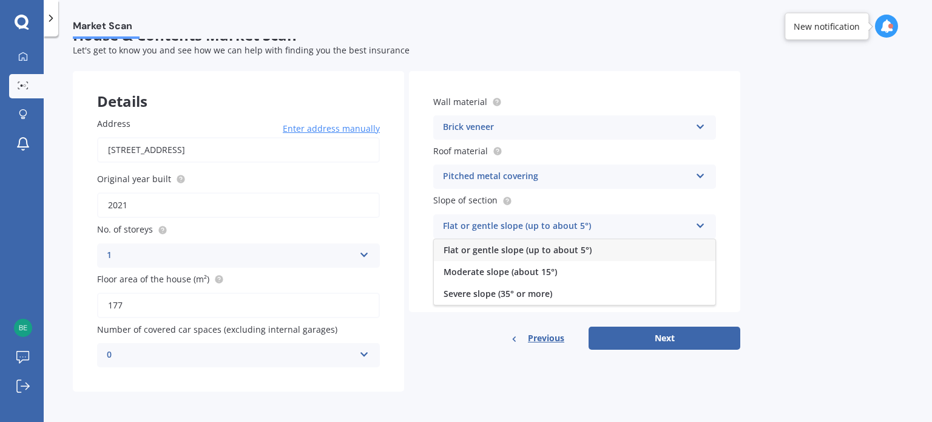
click at [671, 247] on div "Flat or gentle slope (up to about 5°)" at bounding box center [574, 250] width 281 height 22
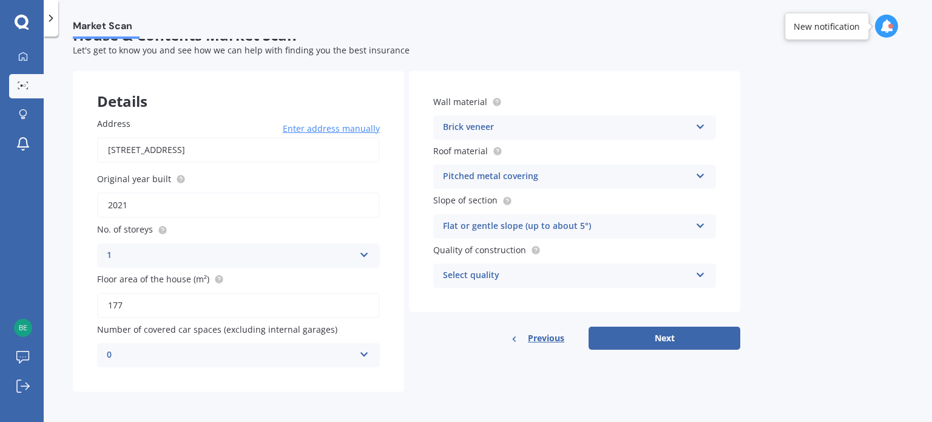
click at [698, 271] on icon at bounding box center [700, 272] width 10 height 8
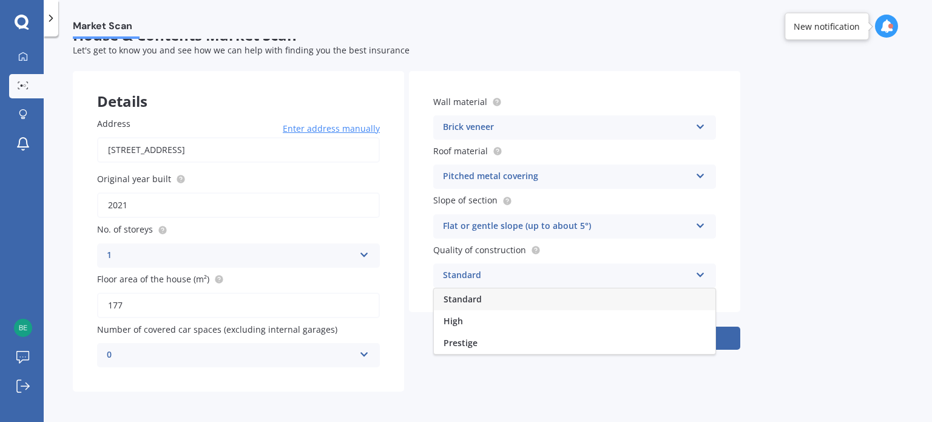
click at [644, 307] on div "Standard" at bounding box center [574, 299] width 281 height 22
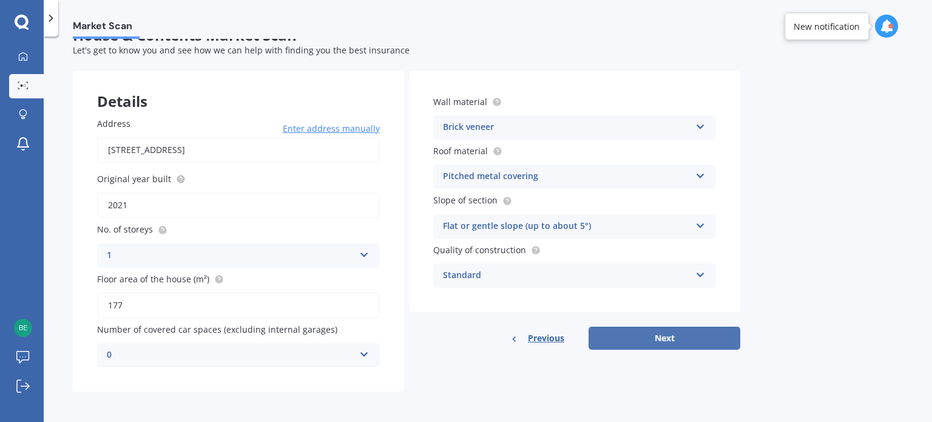
click at [642, 335] on button "Next" at bounding box center [664, 337] width 152 height 23
select select "19"
select select "01"
select select "1978"
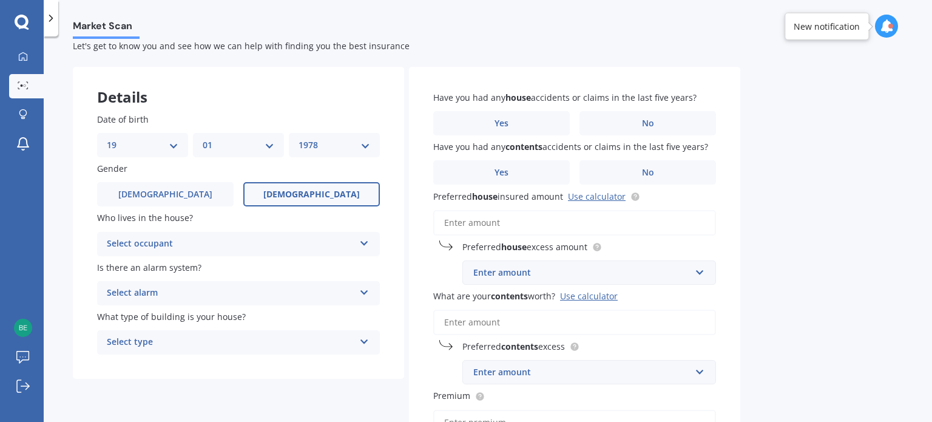
scroll to position [61, 0]
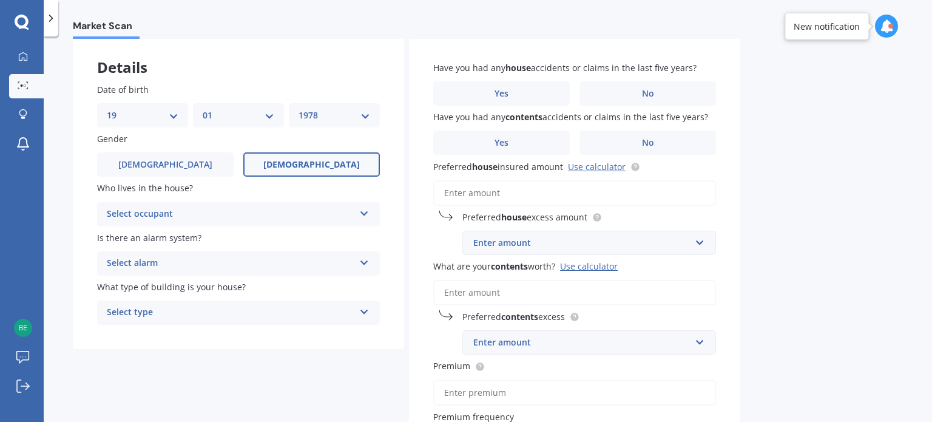
click at [369, 215] on div "Select occupant Owner Owner + Boarder" at bounding box center [238, 214] width 283 height 24
click at [303, 240] on div "Owner" at bounding box center [238, 238] width 281 height 22
click at [357, 257] on div "Select alarm Yes, monitored Yes, not monitored No" at bounding box center [238, 263] width 283 height 24
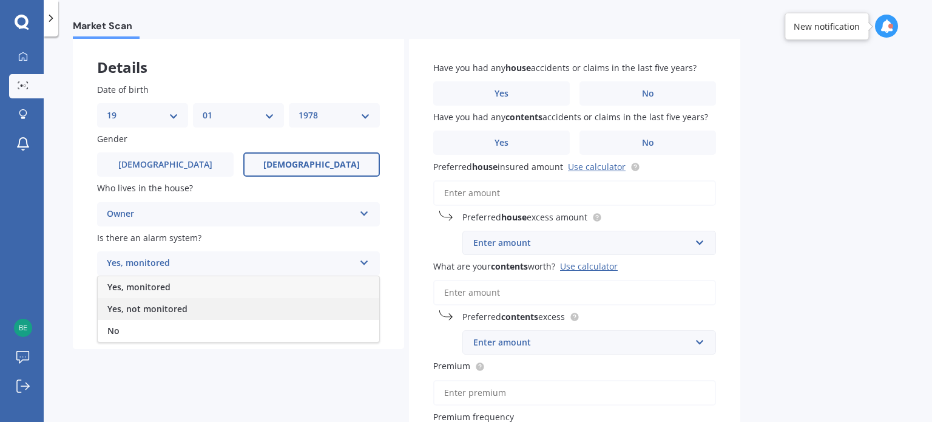
click at [252, 305] on div "Yes, not monitored" at bounding box center [238, 309] width 281 height 22
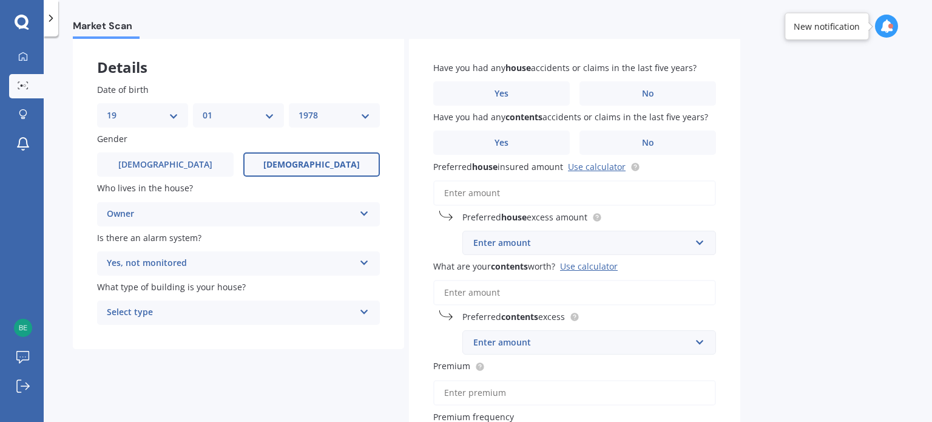
click at [362, 312] on icon at bounding box center [364, 309] width 10 height 8
click at [344, 339] on div "Freestanding" at bounding box center [238, 336] width 281 height 22
click at [632, 92] on label "No" at bounding box center [647, 93] width 136 height 24
click at [0, 0] on input "No" at bounding box center [0, 0] width 0 height 0
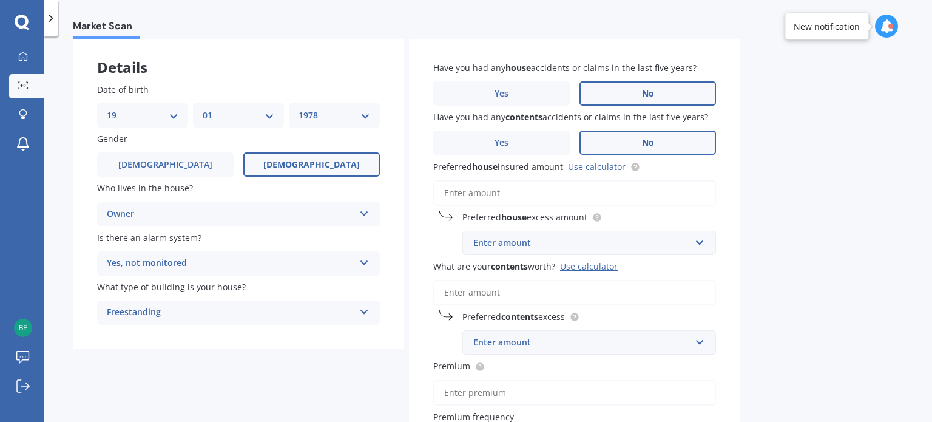
click at [636, 141] on label "No" at bounding box center [647, 142] width 136 height 24
click at [0, 0] on input "No" at bounding box center [0, 0] width 0 height 0
click at [573, 247] on div "Enter amount" at bounding box center [581, 242] width 217 height 13
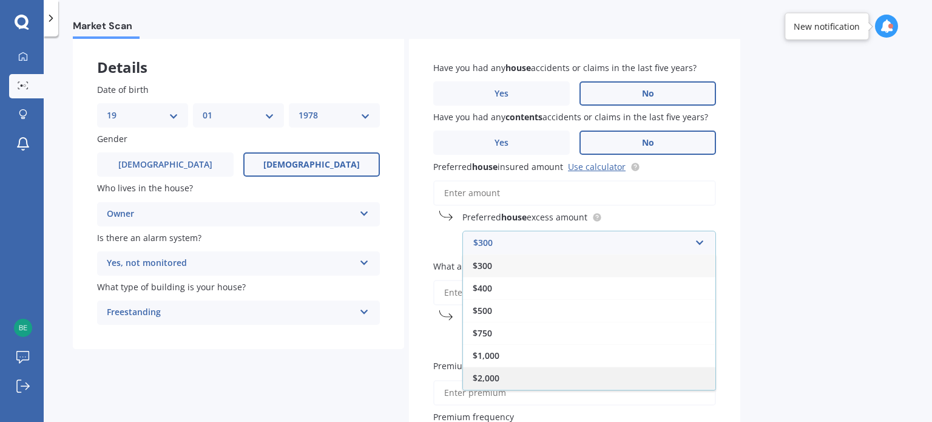
click at [527, 374] on div "$2,000" at bounding box center [589, 377] width 252 height 22
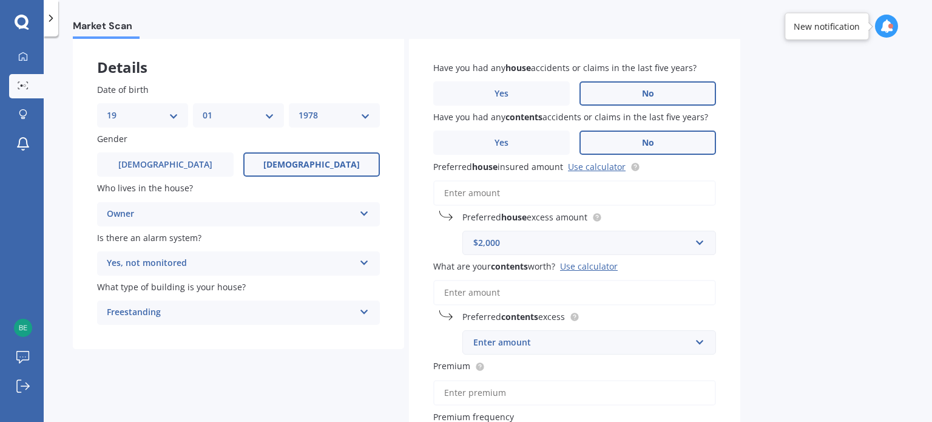
click at [495, 189] on input "Preferred house insured amount Use calculator" at bounding box center [574, 192] width 283 height 25
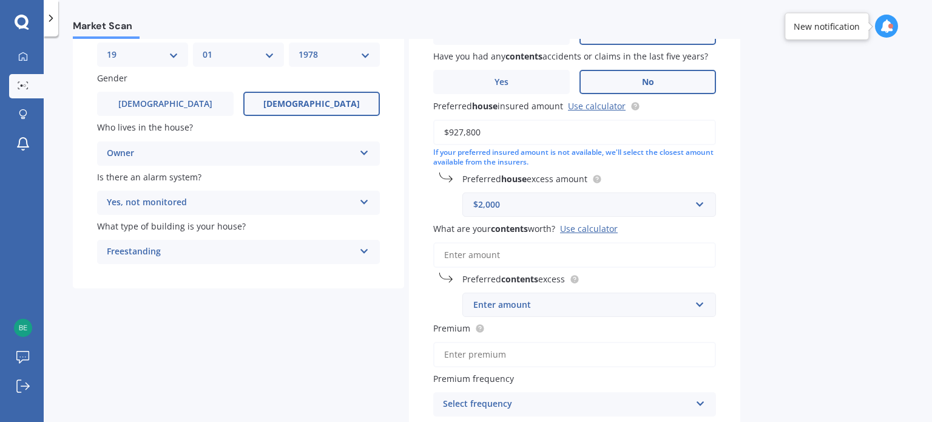
scroll to position [182, 0]
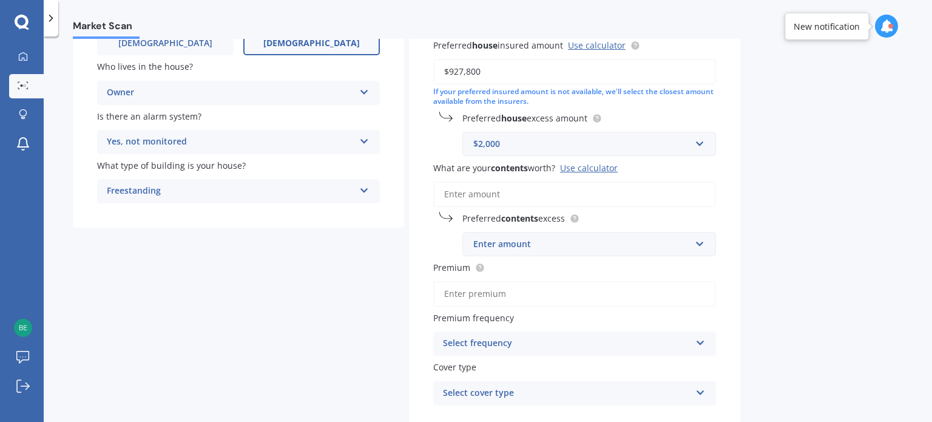
type input "$927,800"
click at [505, 198] on input "What are your contents worth? Use calculator" at bounding box center [574, 193] width 283 height 25
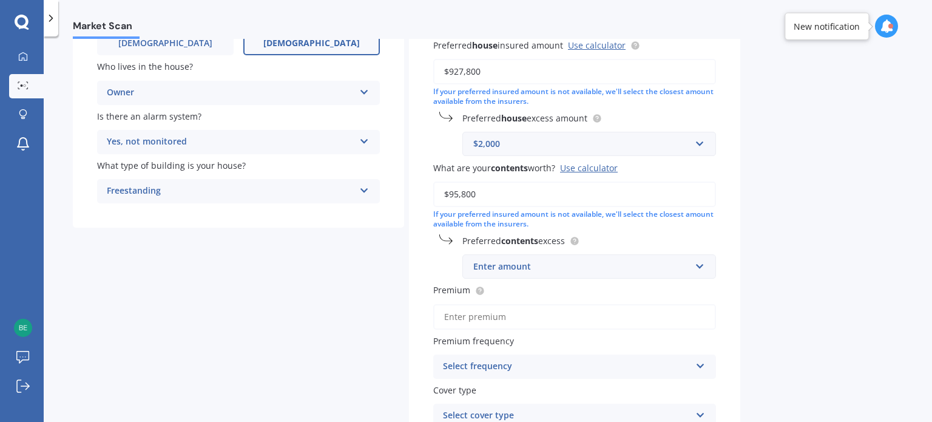
type input "$95,800"
click at [488, 264] on div "Enter amount" at bounding box center [581, 266] width 217 height 13
type input "250"
click at [480, 295] on div "$ 250" at bounding box center [589, 289] width 252 height 22
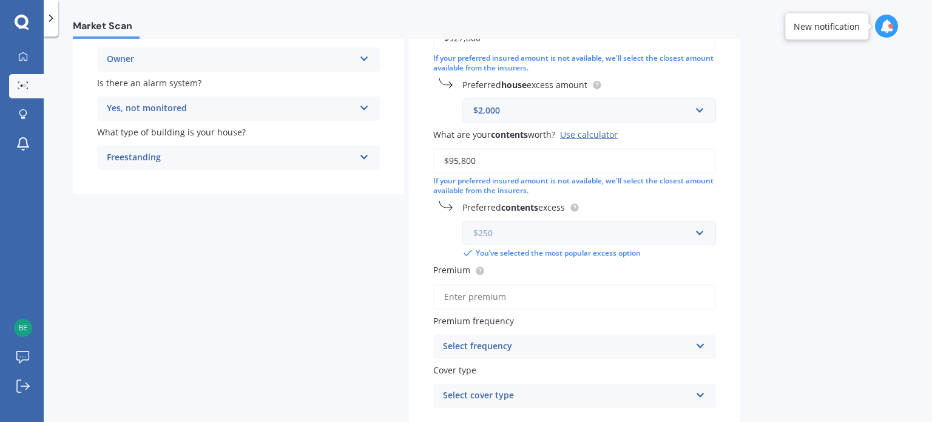
scroll to position [243, 0]
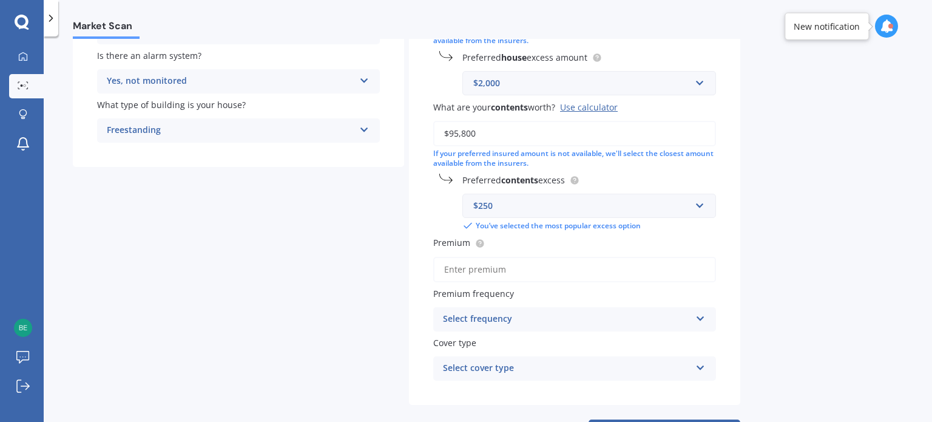
click at [465, 269] on input "Premium" at bounding box center [574, 269] width 283 height 25
type input "$1,190.18"
click at [687, 318] on div "Select frequency" at bounding box center [567, 319] width 248 height 15
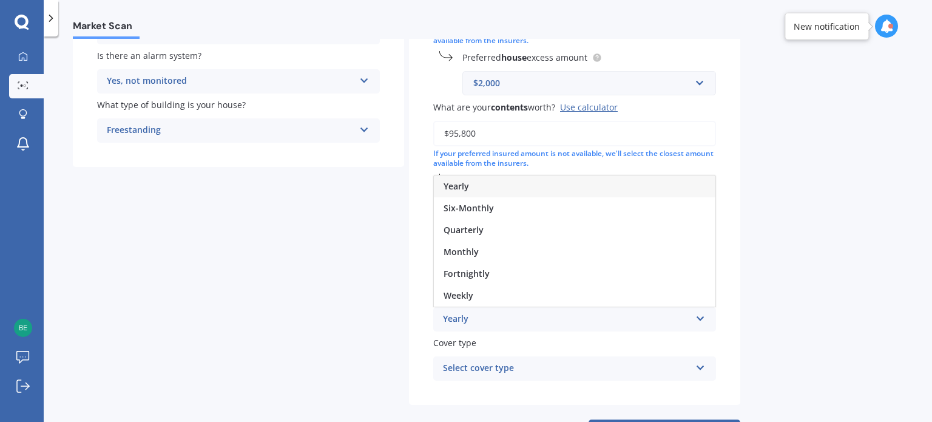
click at [533, 186] on div "Yearly" at bounding box center [574, 186] width 281 height 22
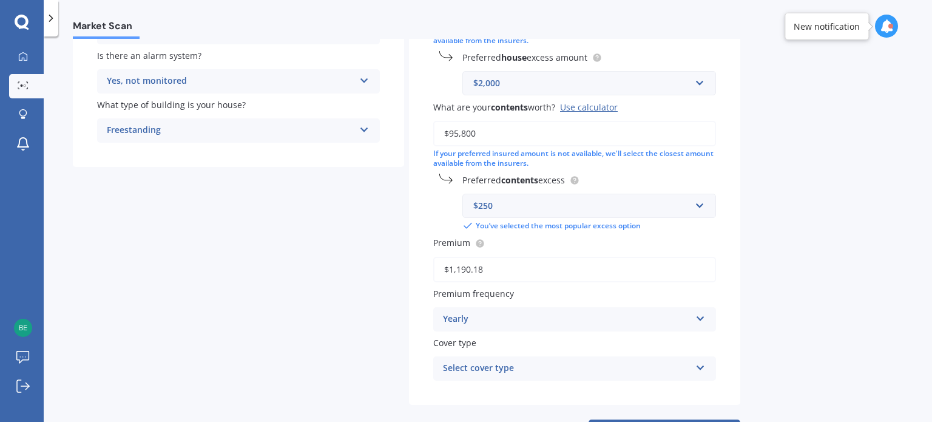
scroll to position [294, 0]
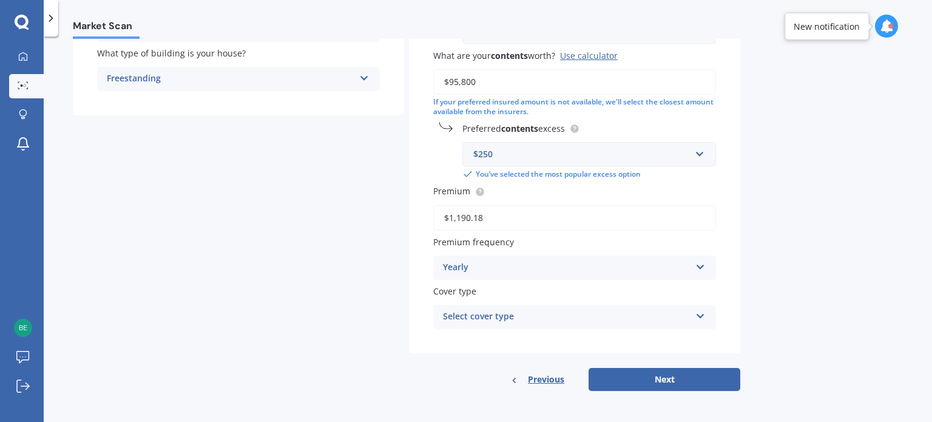
click at [698, 312] on icon at bounding box center [700, 313] width 10 height 8
click at [592, 318] on div "High" at bounding box center [567, 316] width 248 height 15
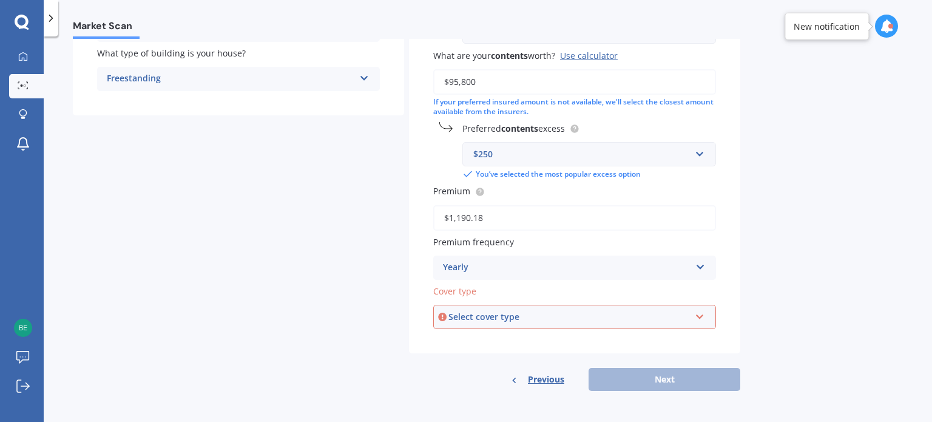
drag, startPoint x: 672, startPoint y: 318, endPoint x: 641, endPoint y: 324, distance: 32.0
click at [672, 320] on div "Select cover type" at bounding box center [568, 316] width 241 height 13
click at [539, 339] on div "High" at bounding box center [574, 340] width 280 height 22
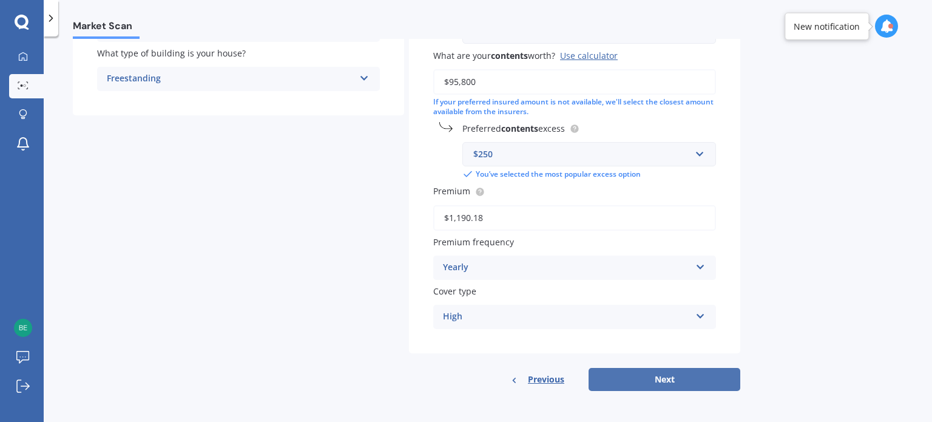
click at [639, 376] on button "Next" at bounding box center [664, 379] width 152 height 23
select select "19"
select select "01"
select select "1978"
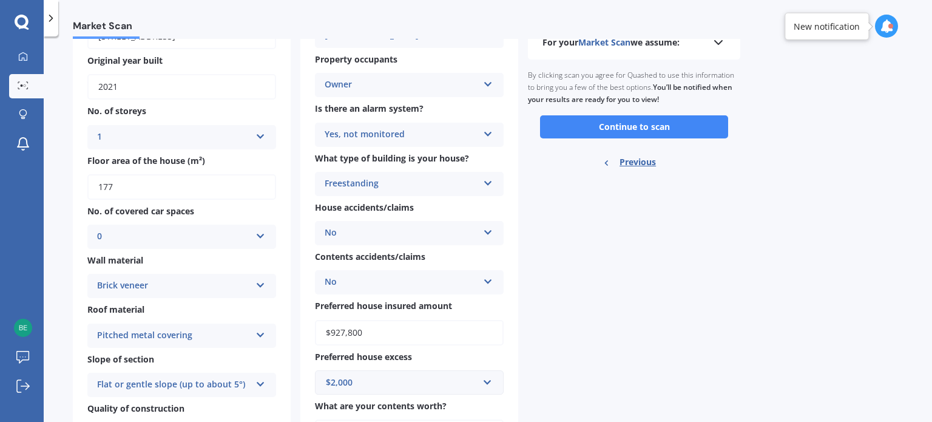
scroll to position [61, 0]
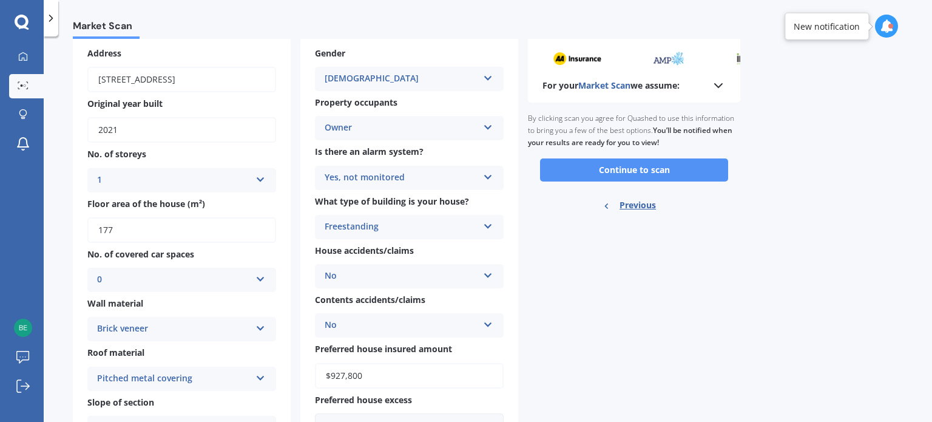
click at [662, 169] on button "Continue to scan" at bounding box center [634, 169] width 188 height 23
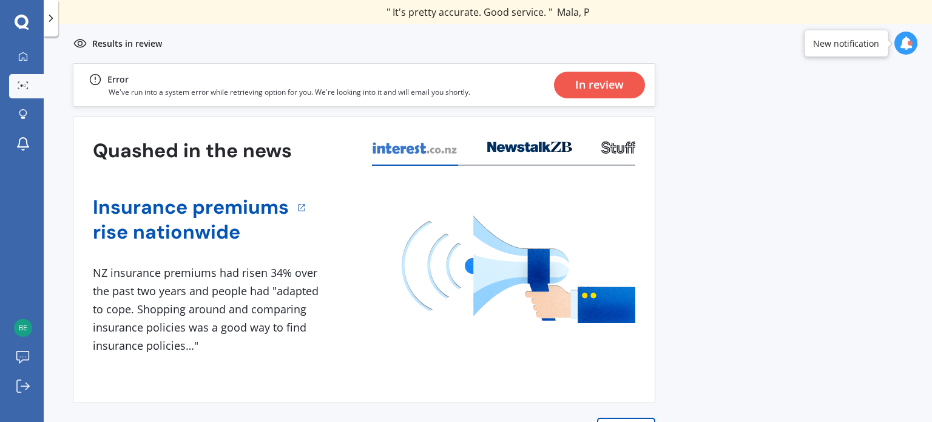
scroll to position [17, 0]
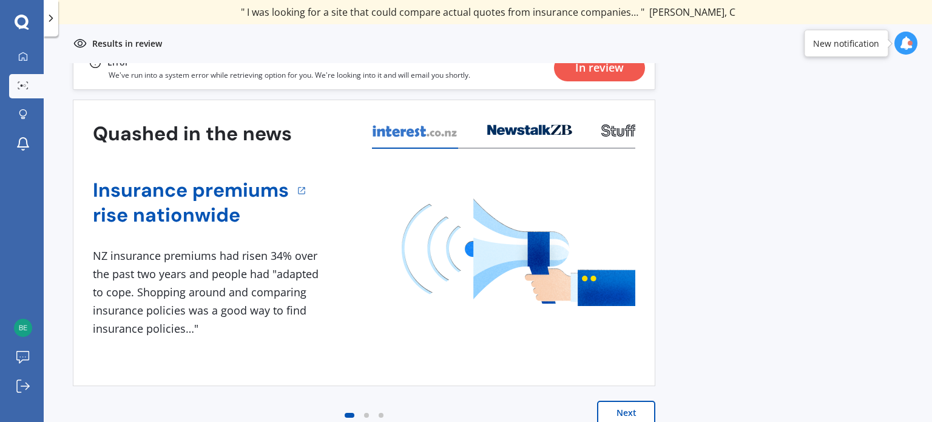
click at [625, 408] on button "Next" at bounding box center [626, 412] width 58 height 24
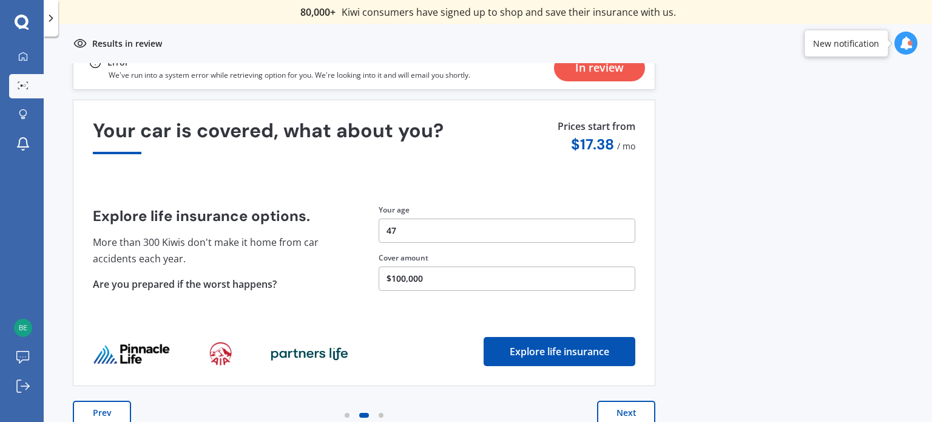
click at [606, 407] on button "Next" at bounding box center [626, 412] width 58 height 24
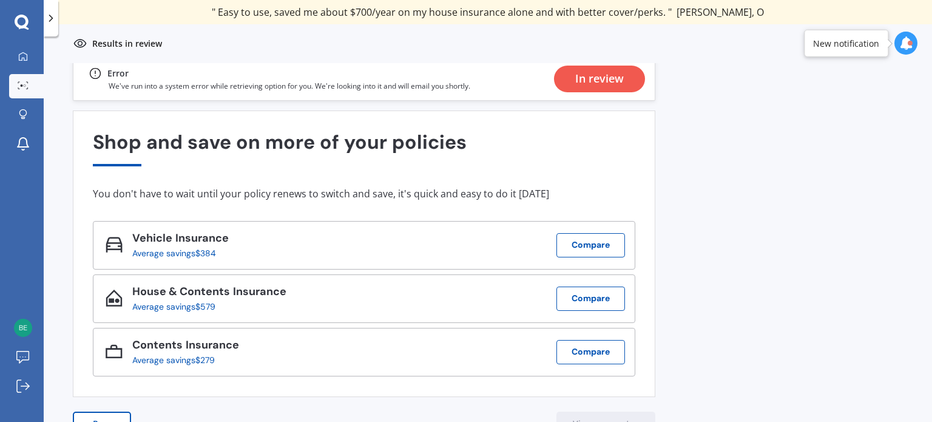
scroll to position [0, 0]
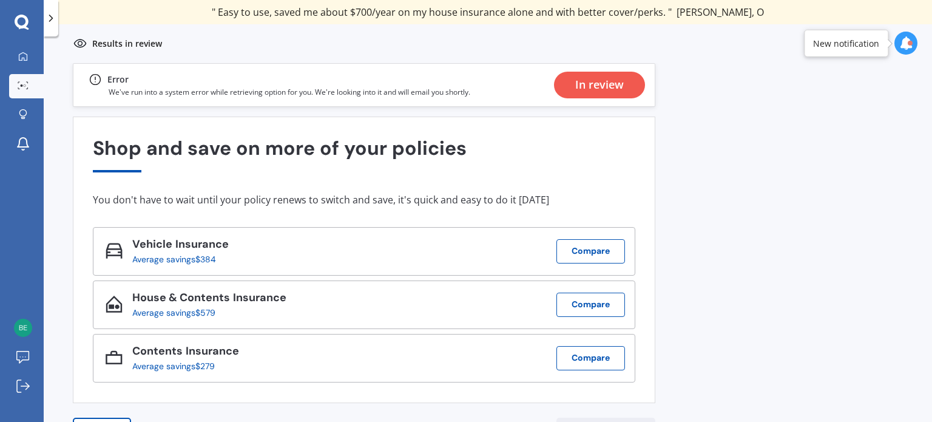
click at [600, 89] on div "In review" at bounding box center [599, 85] width 49 height 27
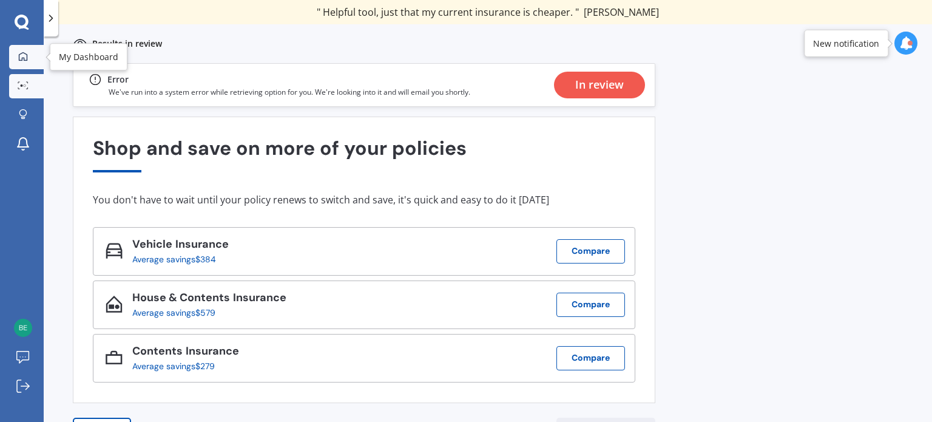
click at [27, 60] on icon at bounding box center [23, 56] width 8 height 8
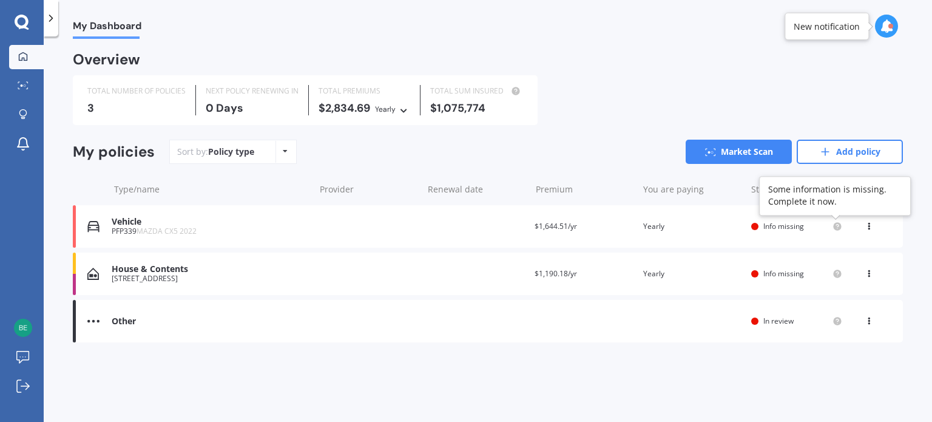
click at [835, 228] on circle at bounding box center [837, 226] width 8 height 8
click at [838, 227] on circle at bounding box center [837, 226] width 8 height 8
click at [781, 226] on span "Info missing" at bounding box center [783, 226] width 41 height 10
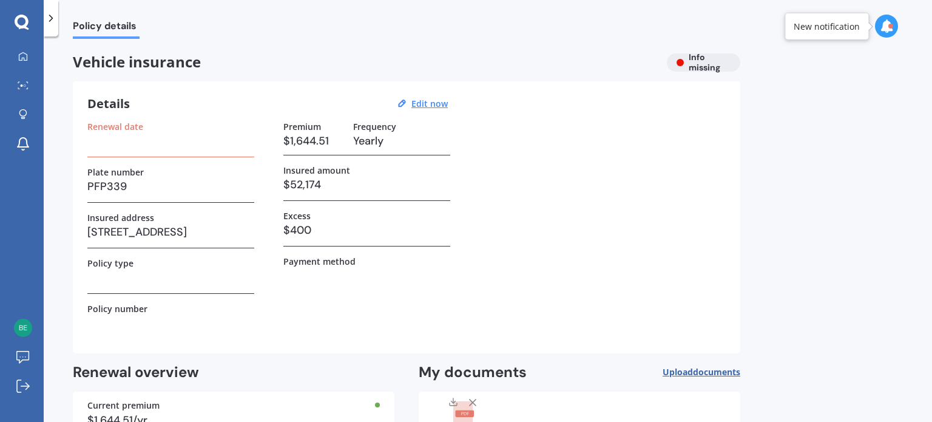
click at [142, 147] on h3 at bounding box center [170, 141] width 167 height 18
click at [426, 103] on u "Edit now" at bounding box center [429, 104] width 36 height 12
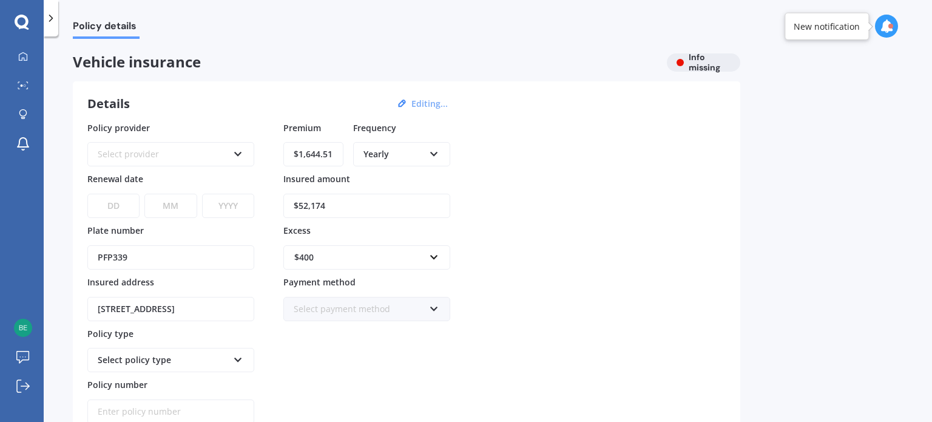
click at [238, 153] on icon at bounding box center [238, 151] width 10 height 8
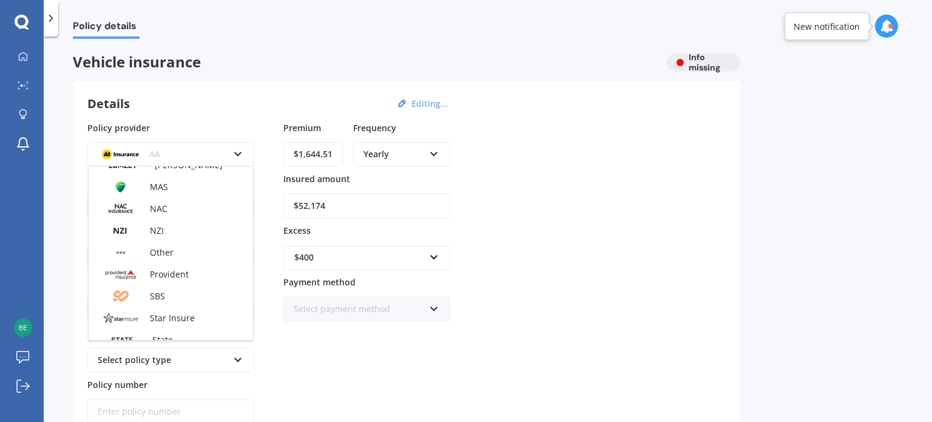
scroll to position [364, 0]
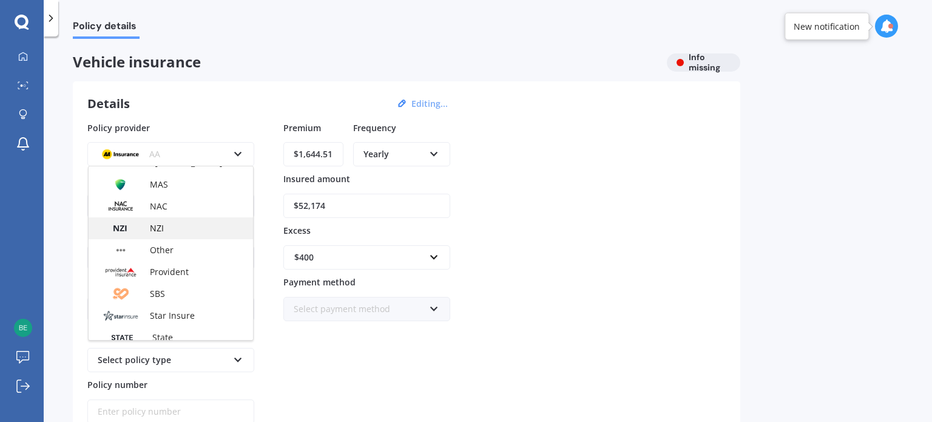
click at [170, 225] on div "NZI" at bounding box center [171, 228] width 164 height 22
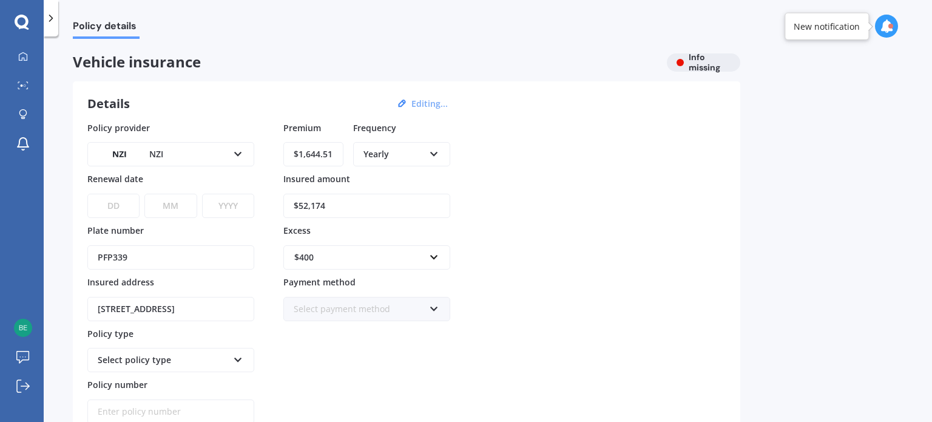
click at [131, 205] on select "DD 01 02 03 04 05 06 07 08 09 10 11 12 13 14 15 16 17 18 19 20 21 22 23 24 25 2…" at bounding box center [113, 206] width 52 height 24
select select "10"
click at [87, 194] on select "DD 01 02 03 04 05 06 07 08 09 10 11 12 13 14 15 16 17 18 19 20 21 22 23 24 25 2…" at bounding box center [113, 206] width 52 height 24
click at [180, 201] on select "MM 01 02 03 04 05 06 07 08 09 10 11 12" at bounding box center [170, 206] width 52 height 24
select select "02"
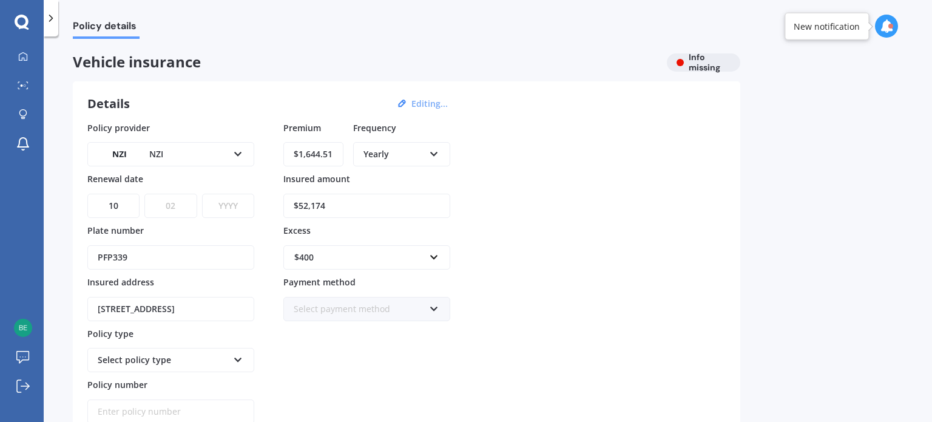
click at [144, 194] on select "MM 01 02 03 04 05 06 07 08 09 10 11 12" at bounding box center [170, 206] width 52 height 24
click at [229, 206] on select "YYYY 2027 2026 2025 2024 2023 2022 2021 2020 2019 2018 2017 2016 2015 2014 2013…" at bounding box center [228, 206] width 52 height 24
select select "2026"
click at [202, 194] on select "YYYY 2027 2026 2025 2024 2023 2022 2021 2020 2019 2018 2017 2016 2015 2014 2013…" at bounding box center [228, 206] width 52 height 24
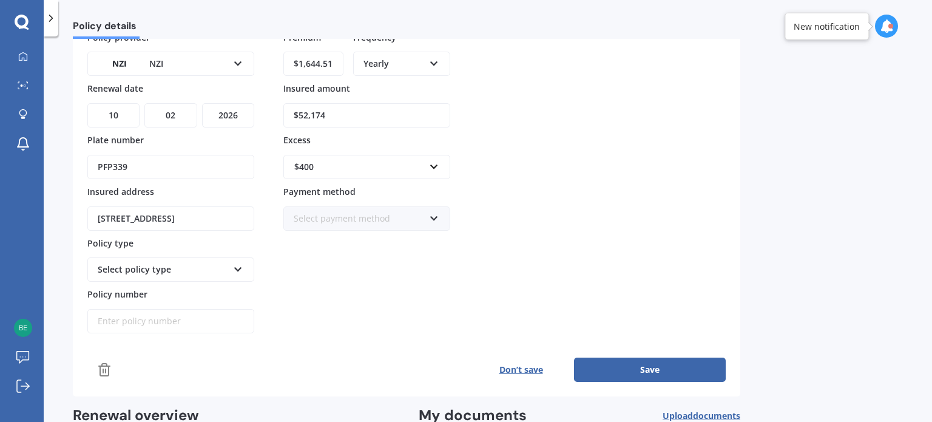
scroll to position [121, 0]
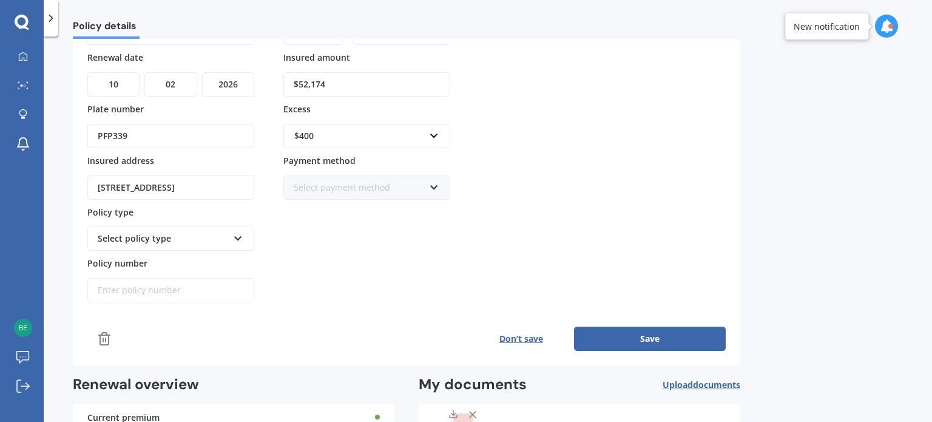
click at [213, 294] on input "Policy number" at bounding box center [170, 290] width 167 height 24
paste input "38-3781817-BPL"
type input "38-3781817-BPL"
click at [620, 328] on button "Save" at bounding box center [650, 338] width 152 height 24
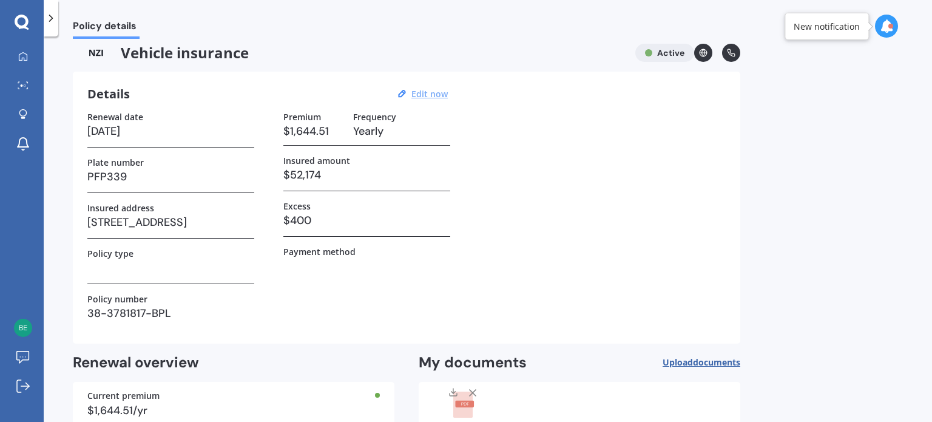
scroll to position [0, 0]
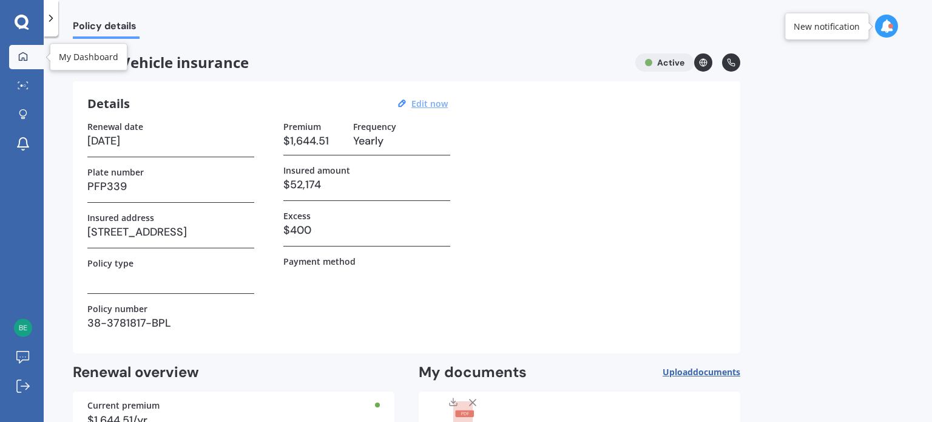
click at [22, 53] on icon at bounding box center [23, 56] width 8 height 8
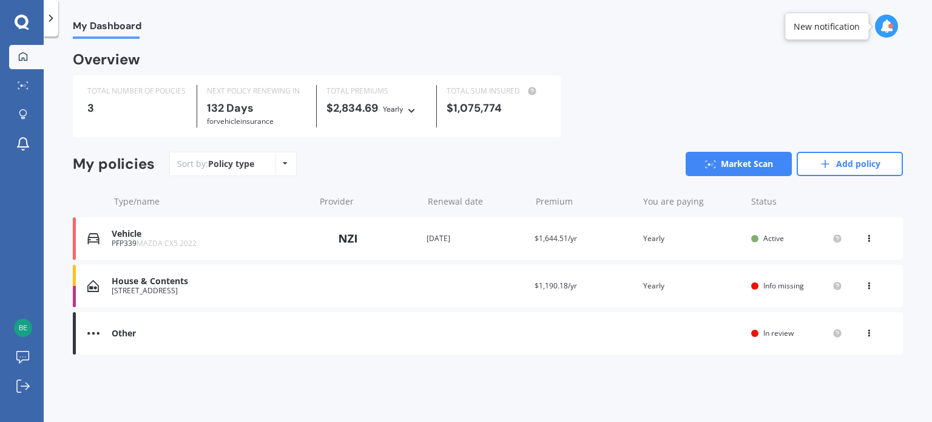
click at [780, 285] on span "Info missing" at bounding box center [783, 285] width 41 height 10
click at [780, 285] on div "My Dashboard Overview TOTAL NUMBER OF POLICIES 3 NEXT POLICY RENEWING [DATE] fo…" at bounding box center [488, 231] width 888 height 385
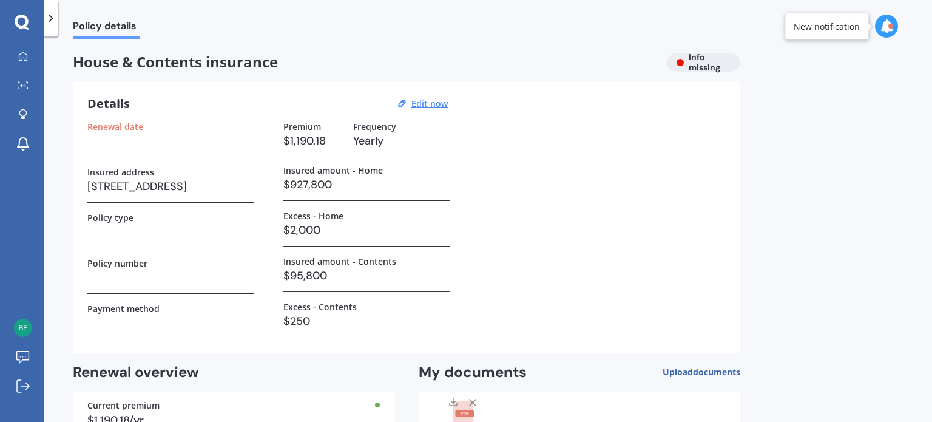
click at [124, 143] on h3 at bounding box center [170, 141] width 167 height 18
click at [424, 99] on u "Edit now" at bounding box center [429, 104] width 36 height 12
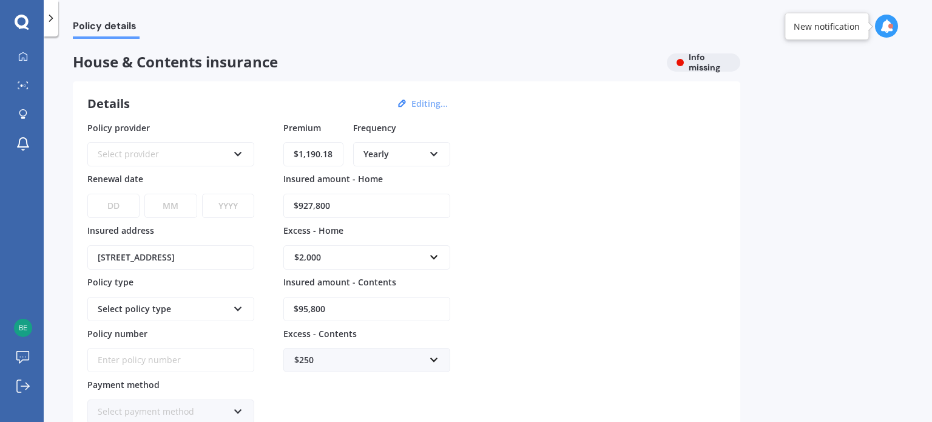
click at [153, 149] on div "Select provider" at bounding box center [163, 153] width 130 height 13
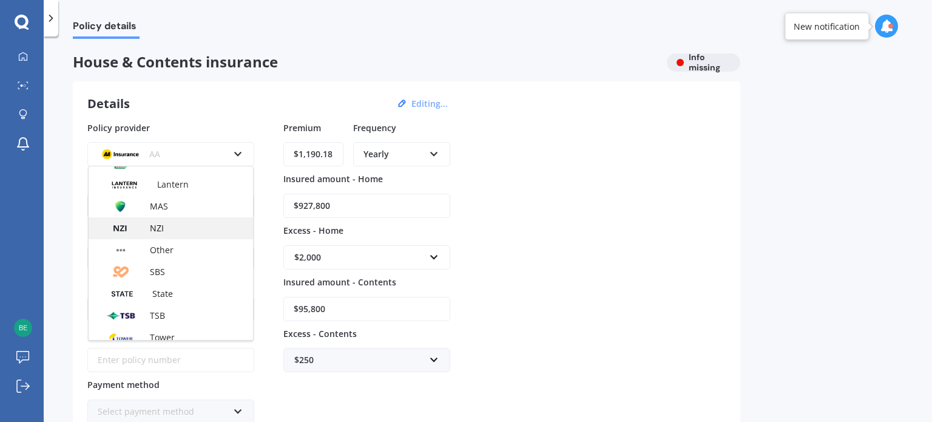
scroll to position [243, 0]
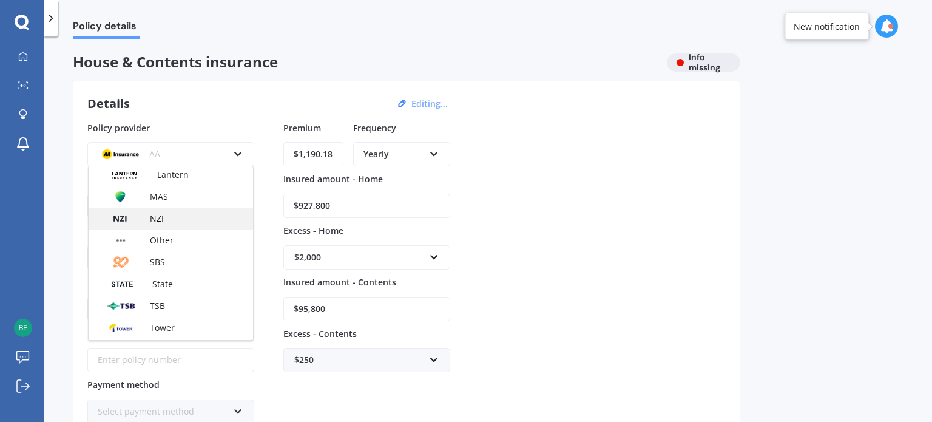
click at [180, 215] on div "NZI" at bounding box center [171, 218] width 164 height 22
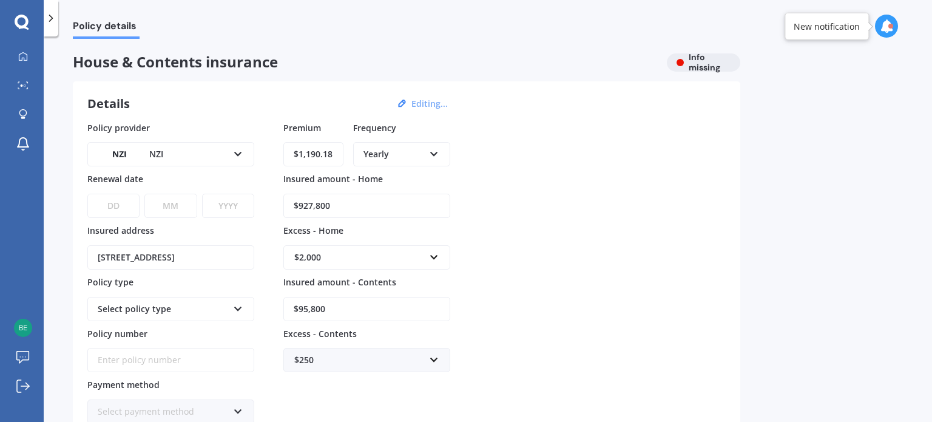
click at [124, 203] on select "DD 01 02 03 04 05 06 07 08 09 10 11 12 13 14 15 16 17 18 19 20 21 22 23 24 25 2…" at bounding box center [113, 206] width 52 height 24
select select "10"
click at [87, 194] on select "DD 01 02 03 04 05 06 07 08 09 10 11 12 13 14 15 16 17 18 19 20 21 22 23 24 25 2…" at bounding box center [113, 206] width 52 height 24
click at [155, 200] on select "MM 01 02 03 04 05 06 07 08 09 10 11 12" at bounding box center [170, 206] width 52 height 24
select select "02"
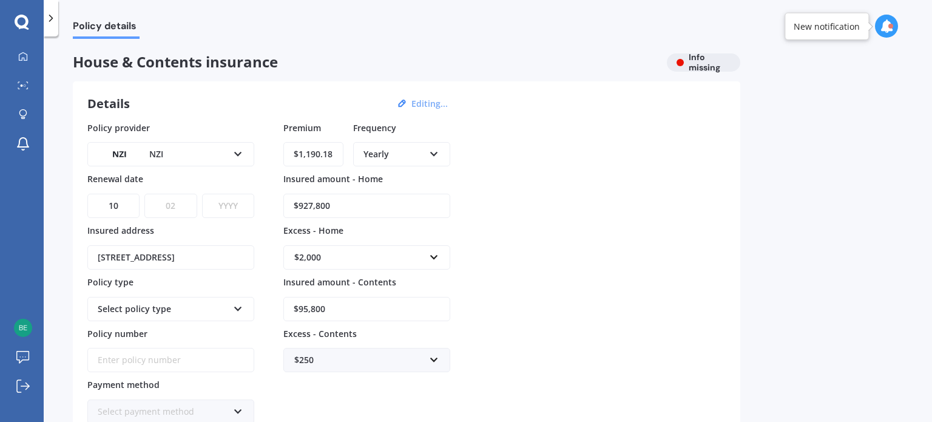
click at [144, 194] on select "MM 01 02 03 04 05 06 07 08 09 10 11 12" at bounding box center [170, 206] width 52 height 24
click at [239, 210] on select "YYYY 2027 2026 2025 2024 2023 2022 2021 2020 2019 2018 2017 2016 2015 2014 2013…" at bounding box center [228, 206] width 52 height 24
select select "2026"
click at [202, 194] on select "YYYY 2027 2026 2025 2024 2023 2022 2021 2020 2019 2018 2017 2016 2015 2014 2013…" at bounding box center [228, 206] width 52 height 24
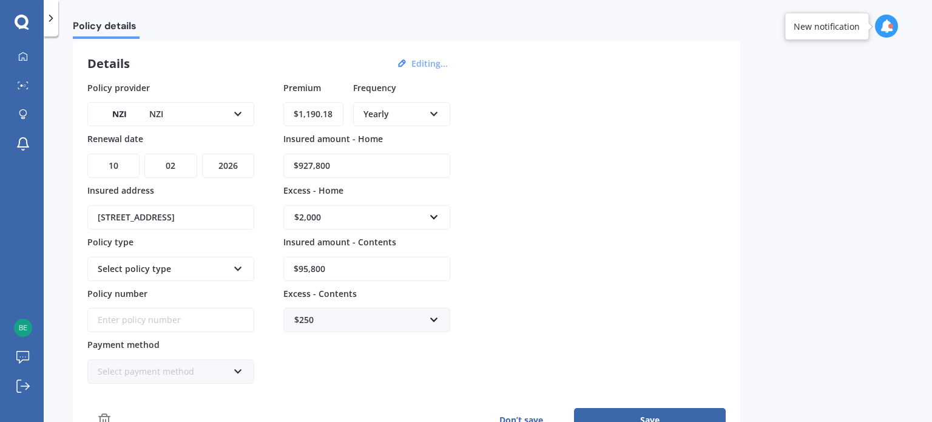
scroll to position [61, 0]
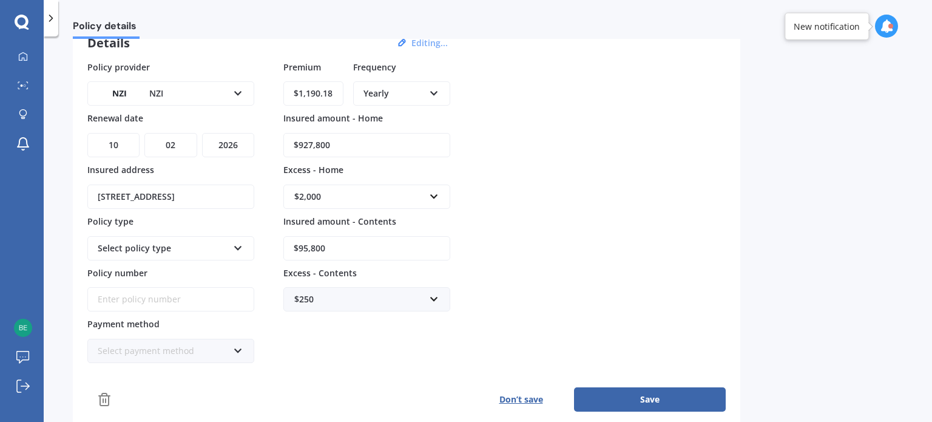
click at [237, 251] on div "Select policy type Houseowners Home and Contents Essence Home and Contents Eche…" at bounding box center [170, 248] width 167 height 24
click at [290, 380] on div "Policy provider NZI AA AMI AMP ANZ ASB Ando BNZ Co-Operative Bank FMG Initio Ki…" at bounding box center [406, 236] width 638 height 351
paste input "38-4034545-BPL"
type input "38-4034545-BPL"
click at [176, 348] on div "Select payment method" at bounding box center [163, 350] width 130 height 13
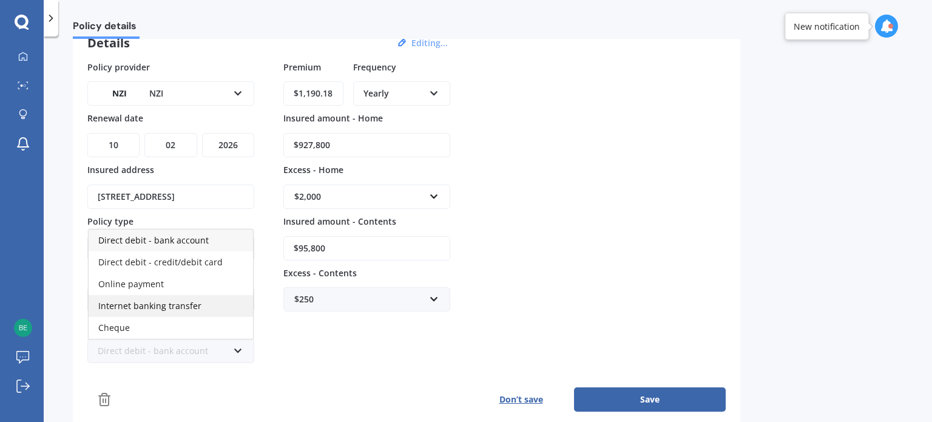
click at [189, 300] on span "Internet banking transfer" at bounding box center [149, 306] width 103 height 12
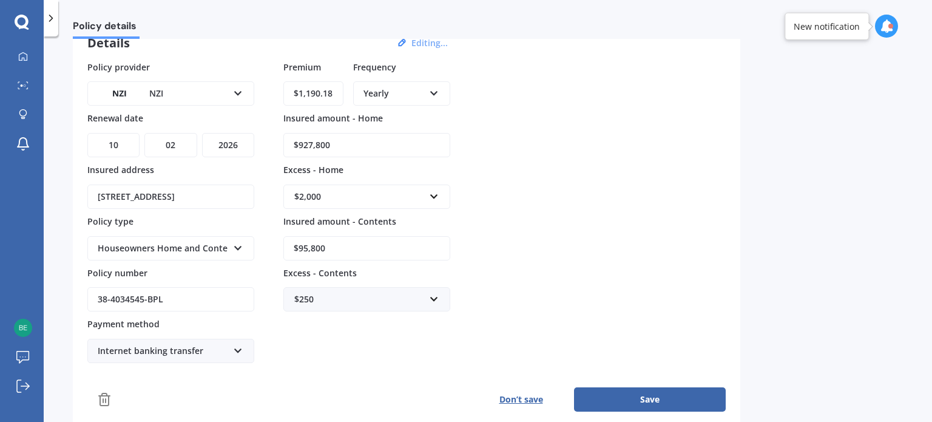
click at [684, 396] on button "Save" at bounding box center [650, 399] width 152 height 24
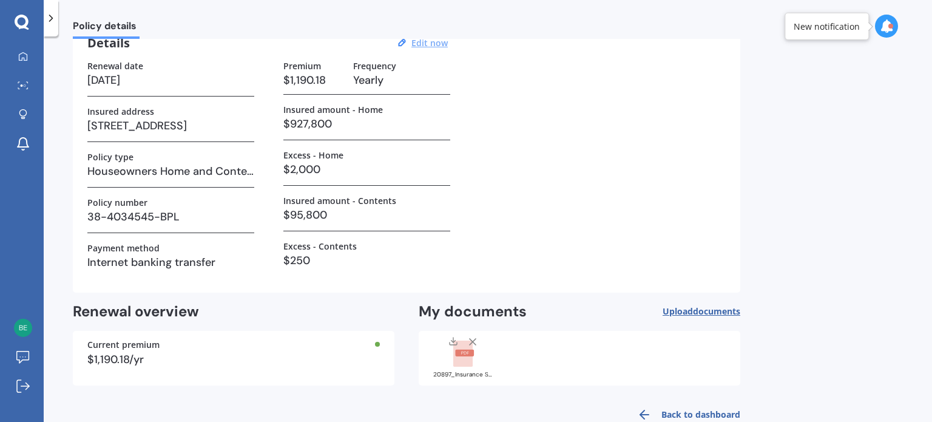
scroll to position [0, 0]
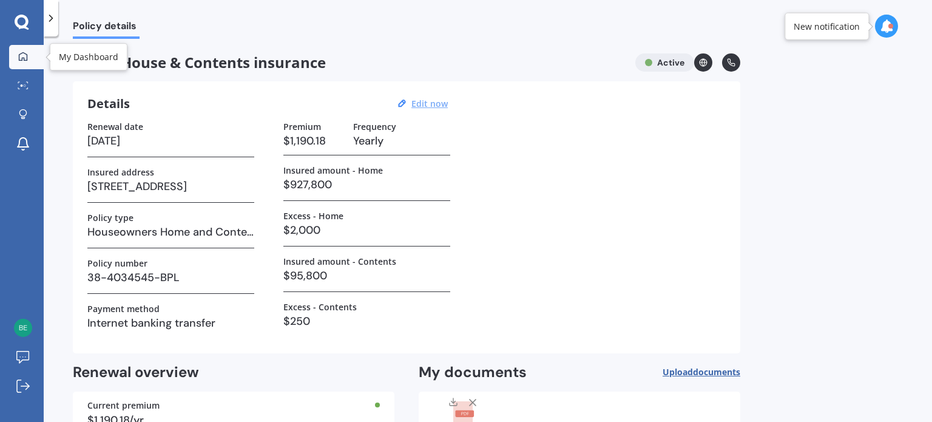
click at [24, 56] on icon at bounding box center [23, 57] width 10 height 10
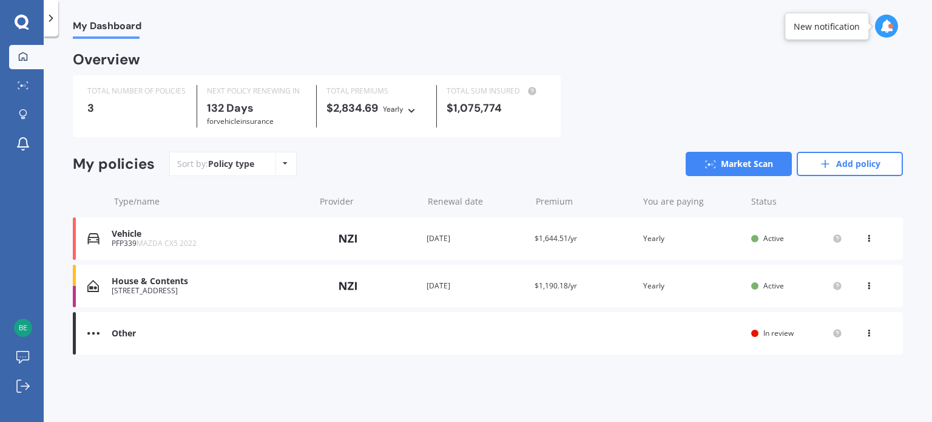
click at [867, 337] on div "View option View policy" at bounding box center [869, 333] width 11 height 12
click at [855, 357] on div "View policy" at bounding box center [842, 356] width 120 height 24
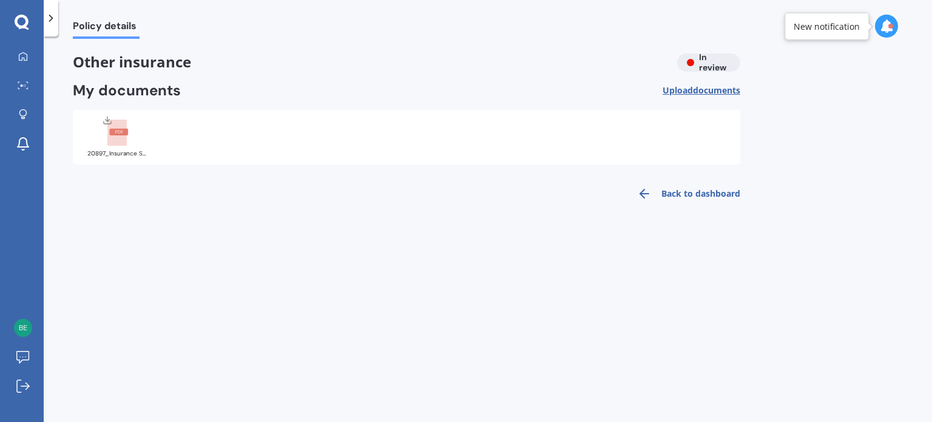
drag, startPoint x: 121, startPoint y: 133, endPoint x: 112, endPoint y: 135, distance: 9.4
click at [112, 135] on rect at bounding box center [118, 132] width 19 height 7
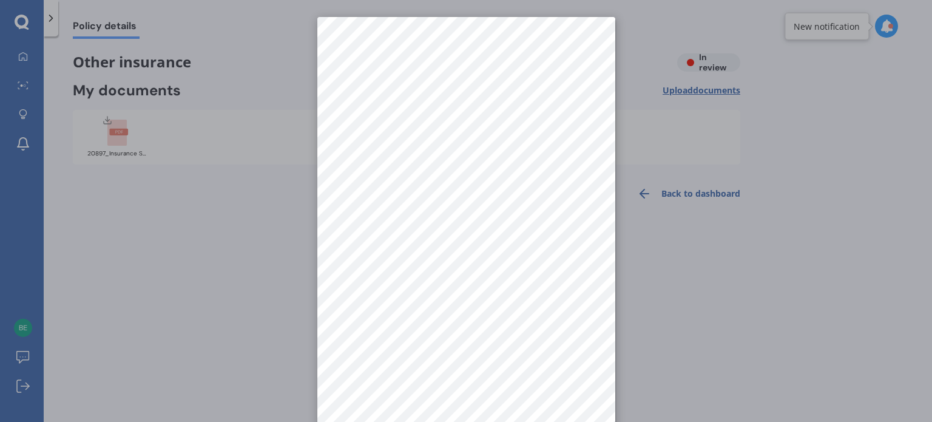
drag, startPoint x: 191, startPoint y: 235, endPoint x: 198, endPoint y: 229, distance: 9.5
click at [195, 232] on div at bounding box center [466, 211] width 932 height 422
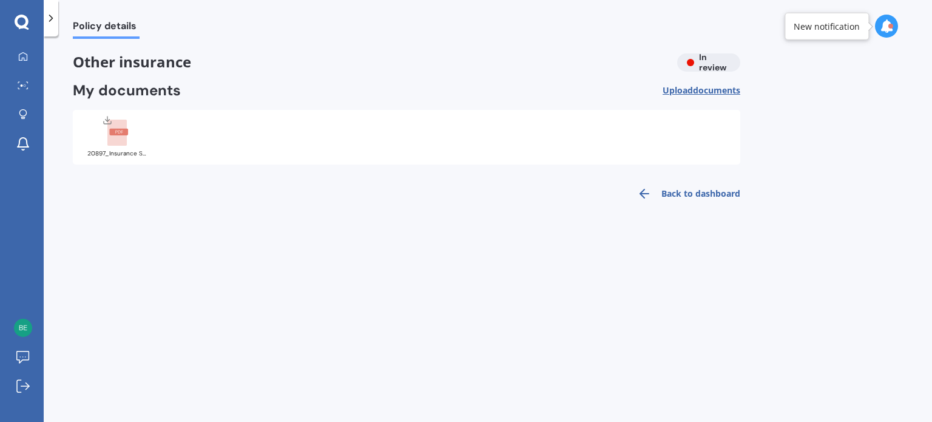
click at [714, 62] on div "Other insurance In review" at bounding box center [406, 62] width 667 height 18
click at [49, 19] on icon at bounding box center [51, 18] width 12 height 12
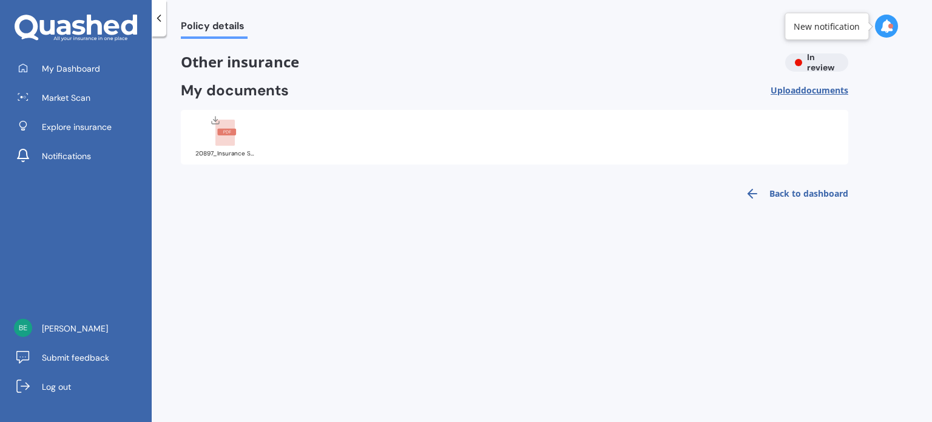
click at [158, 21] on icon at bounding box center [159, 18] width 12 height 12
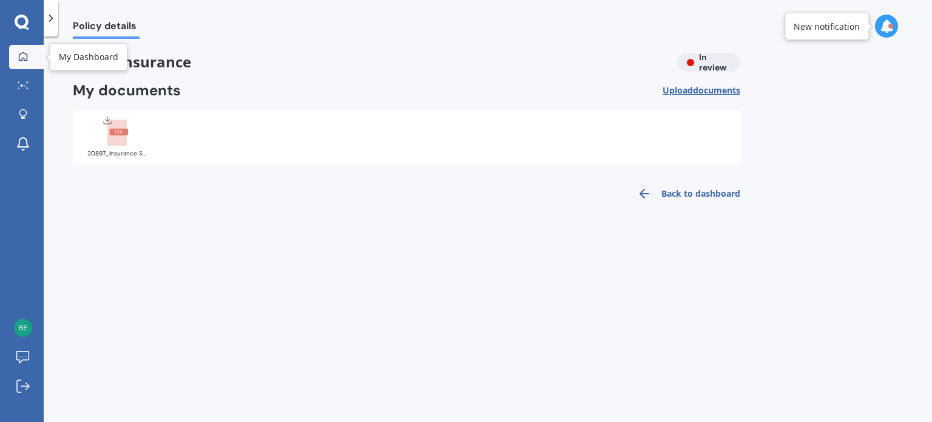
click at [32, 53] on link "My Dashboard" at bounding box center [26, 57] width 35 height 24
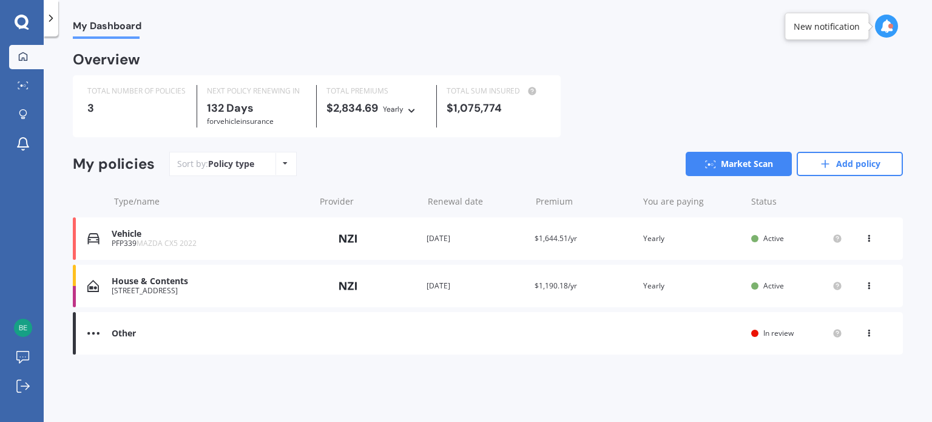
click at [94, 334] on img at bounding box center [93, 333] width 12 height 12
click at [866, 334] on icon at bounding box center [868, 330] width 8 height 7
click at [721, 354] on div "Other Renewal date You are paying Status In review View option View policy" at bounding box center [488, 333] width 830 height 42
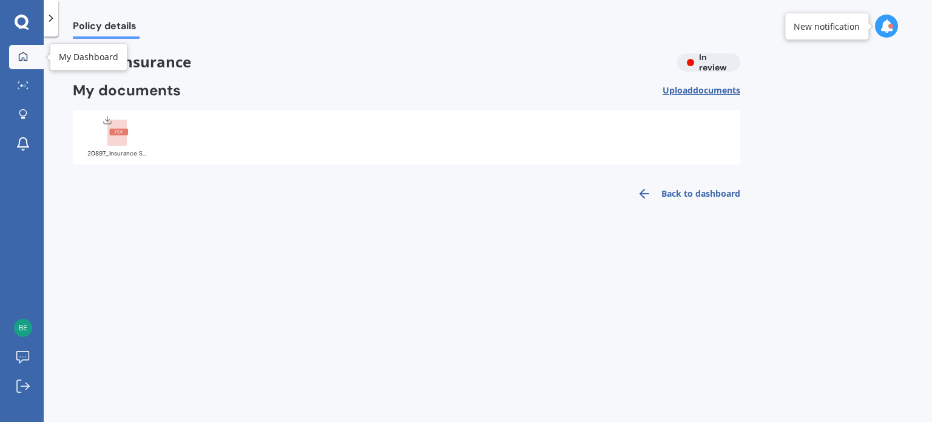
click at [17, 60] on div at bounding box center [23, 57] width 18 height 11
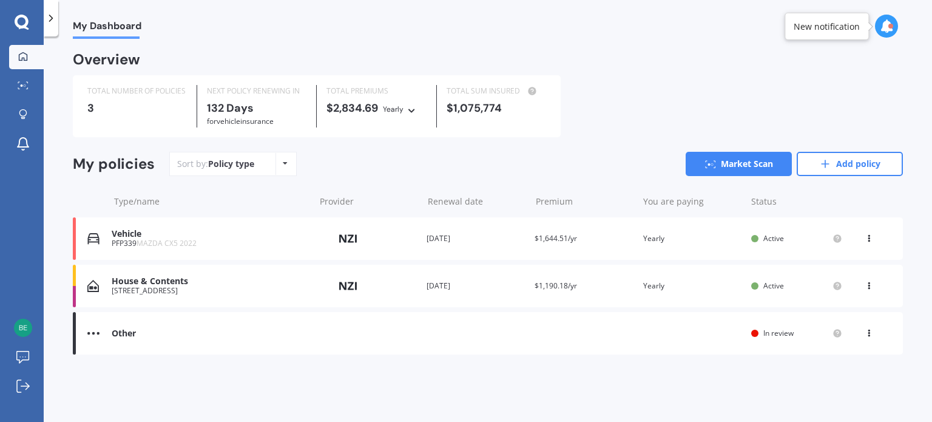
click at [886, 28] on icon at bounding box center [886, 25] width 13 height 13
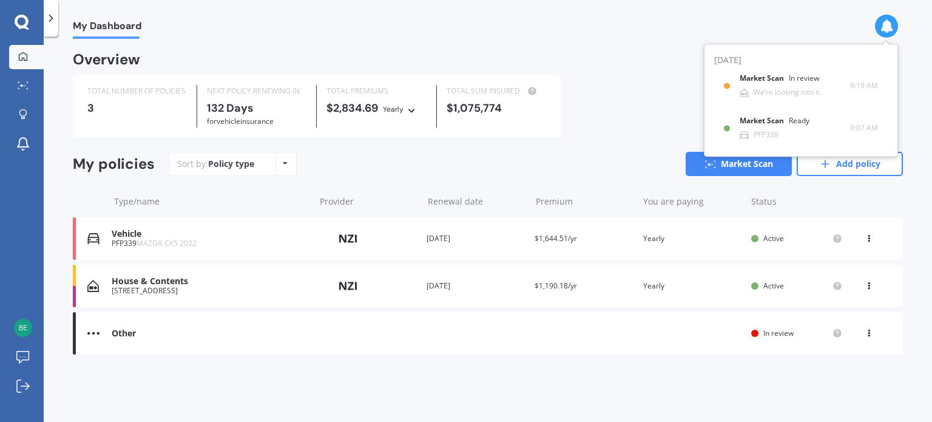
click at [883, 26] on icon at bounding box center [886, 25] width 13 height 13
click at [774, 285] on span "Active" at bounding box center [773, 285] width 21 height 10
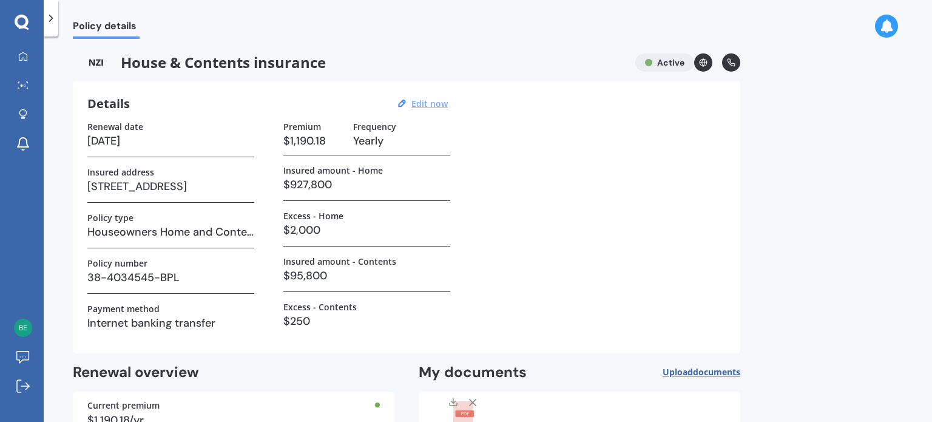
click at [430, 104] on u "Edit now" at bounding box center [429, 104] width 36 height 12
select select "10"
select select "02"
select select "2026"
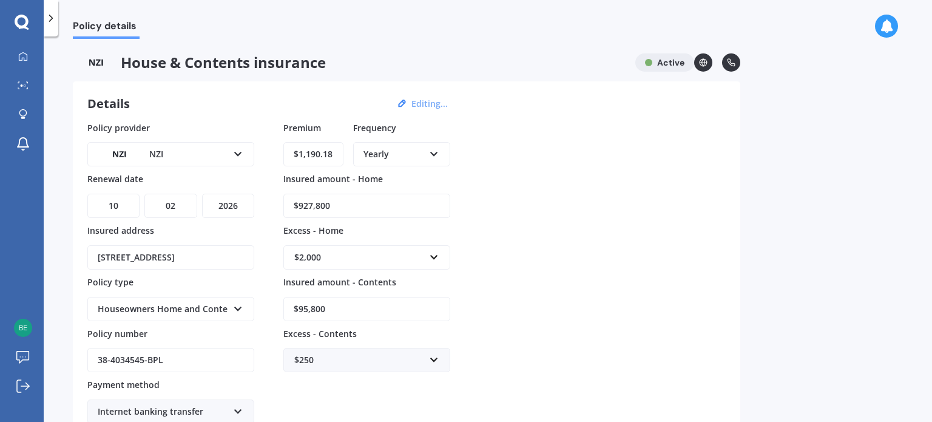
drag, startPoint x: 340, startPoint y: 153, endPoint x: 288, endPoint y: 160, distance: 52.0
click at [288, 160] on input "$1,190.18" at bounding box center [313, 154] width 60 height 24
type input "$3,396.00"
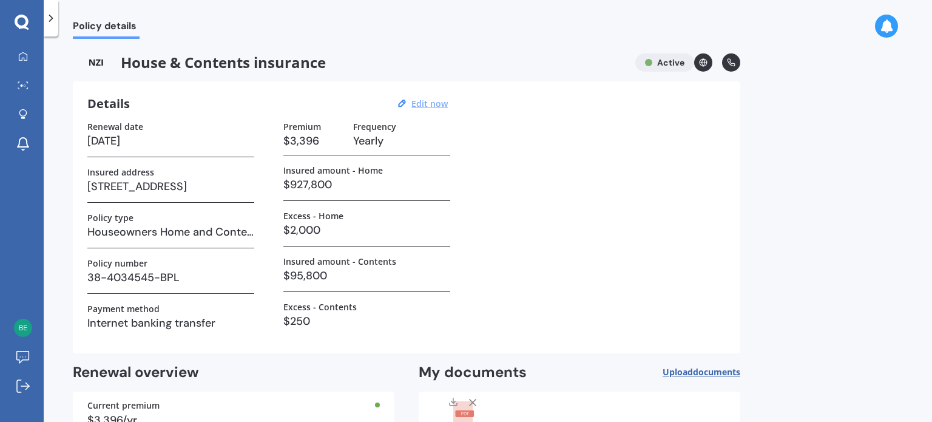
click at [320, 143] on h3 "$3,396" at bounding box center [313, 141] width 60 height 18
click at [426, 107] on u "Edit now" at bounding box center [429, 104] width 36 height 12
select select "10"
select select "02"
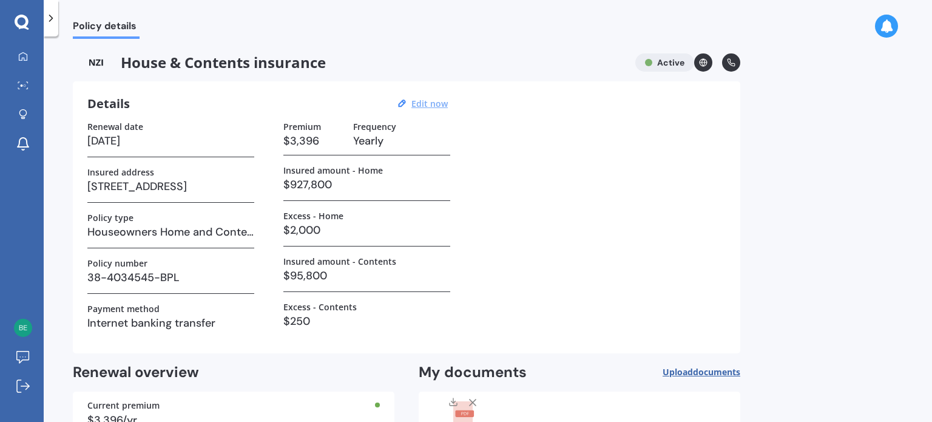
select select "2026"
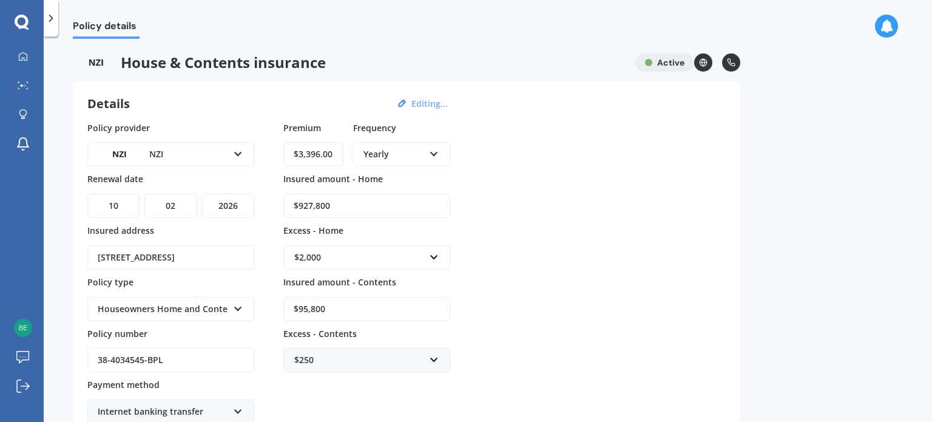
drag, startPoint x: 332, startPoint y: 157, endPoint x: 322, endPoint y: 156, distance: 10.4
click at [322, 156] on input "$3,396.00" at bounding box center [313, 154] width 60 height 24
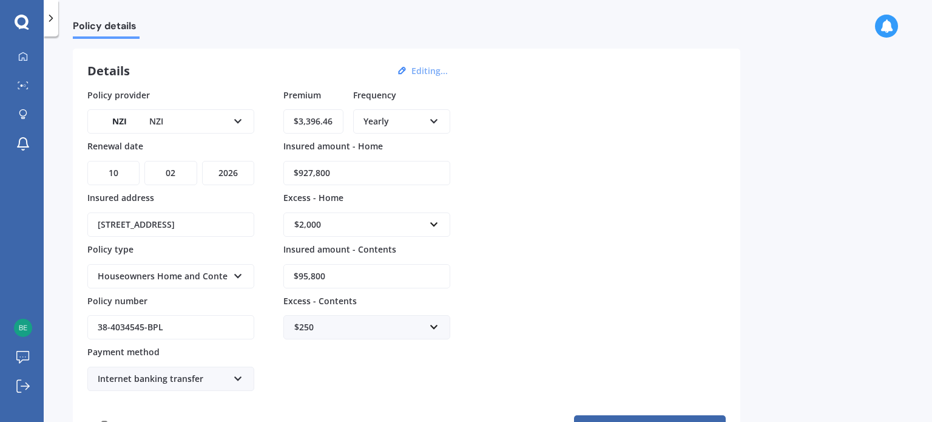
scroll to position [61, 0]
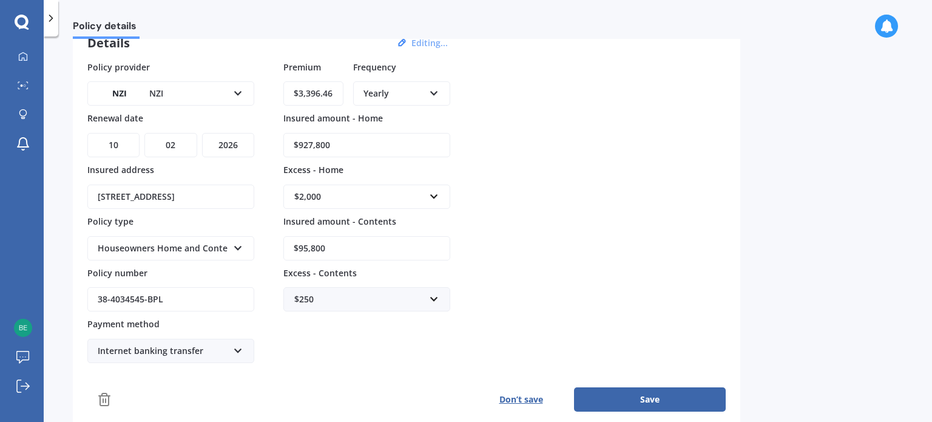
type input "$3,396.46"
click at [669, 396] on button "Save" at bounding box center [650, 399] width 152 height 24
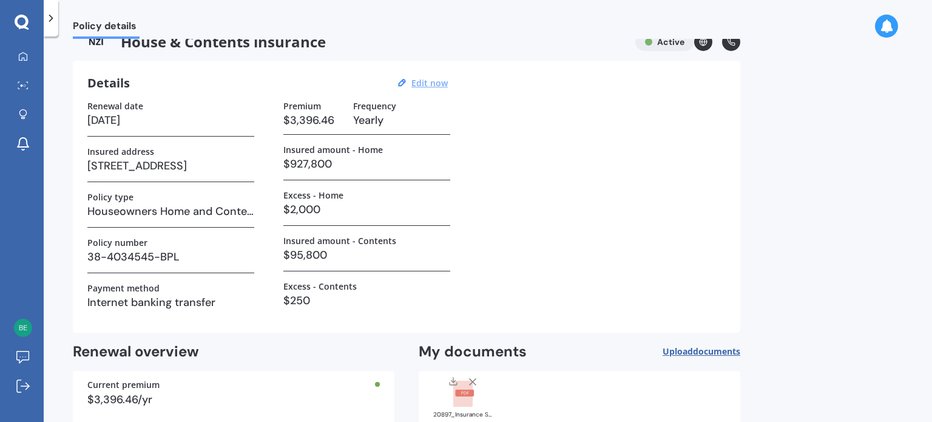
scroll to position [0, 0]
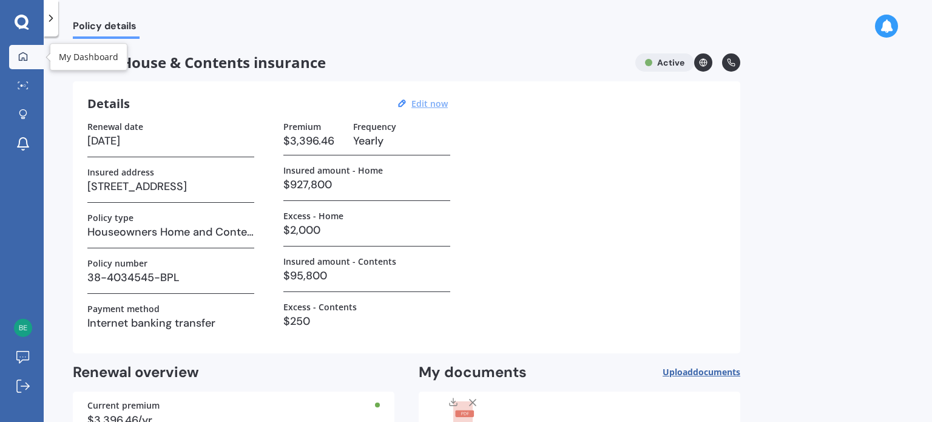
click at [22, 60] on icon at bounding box center [23, 57] width 10 height 10
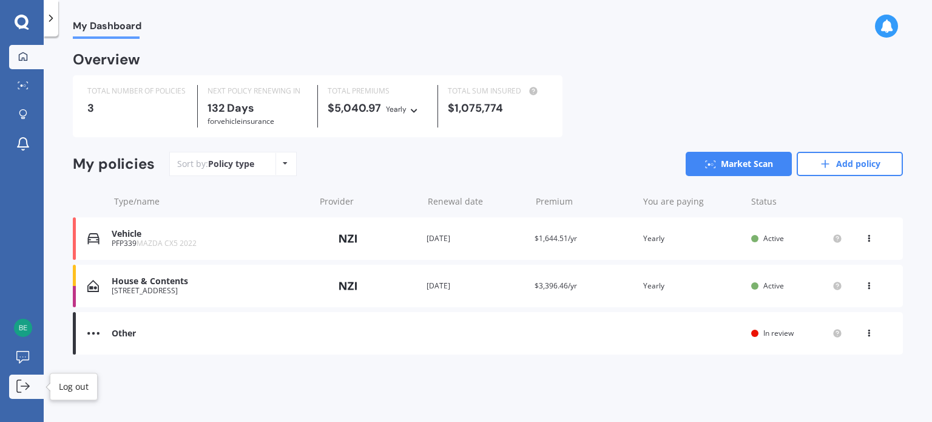
click at [36, 385] on link "Log out" at bounding box center [26, 386] width 35 height 24
